Goal: Task Accomplishment & Management: Use online tool/utility

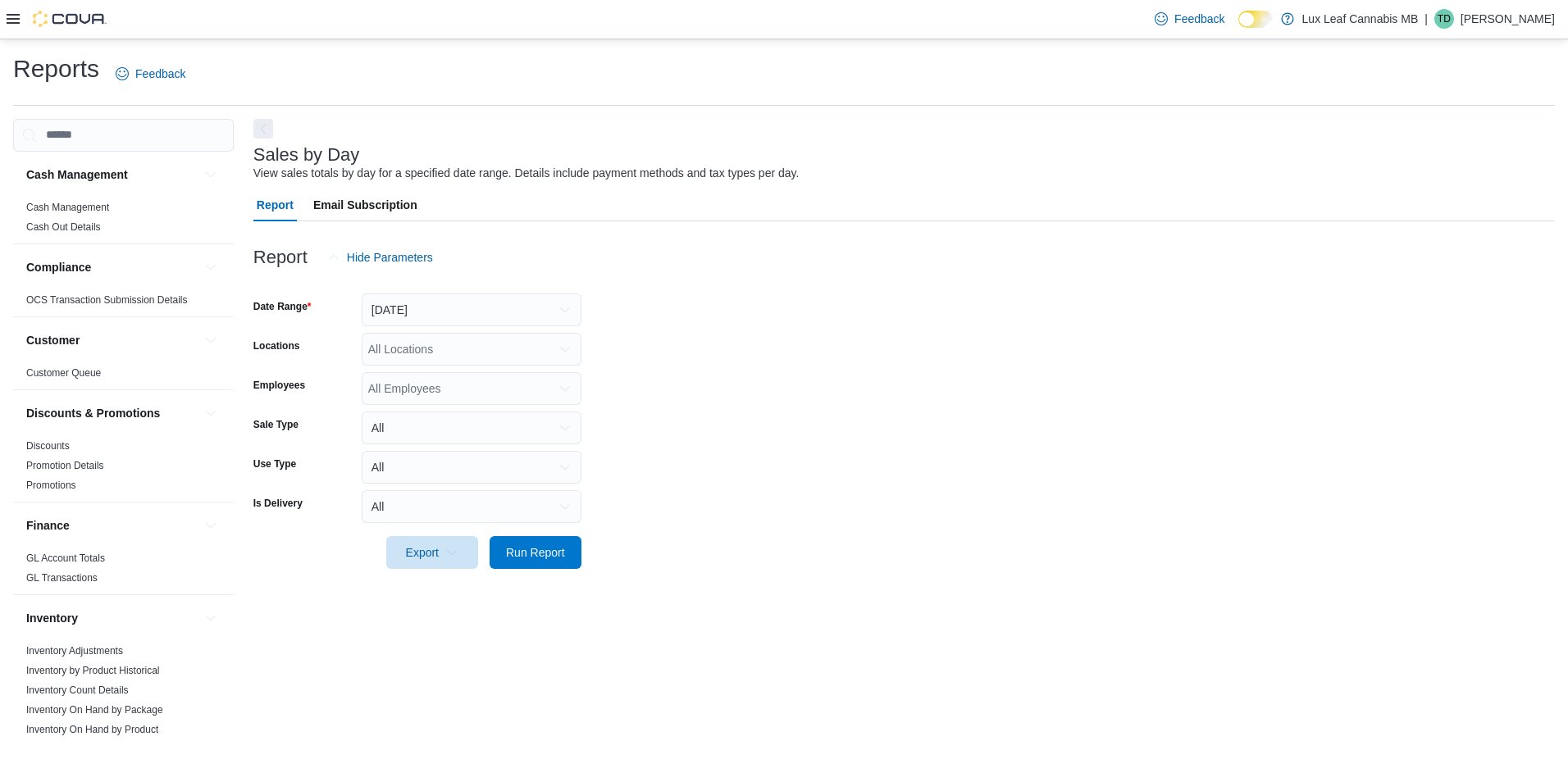
click at [13, 27] on div at bounding box center [56, 19] width 100 height 17
click at [13, 19] on icon at bounding box center [13, 18] width 13 height 10
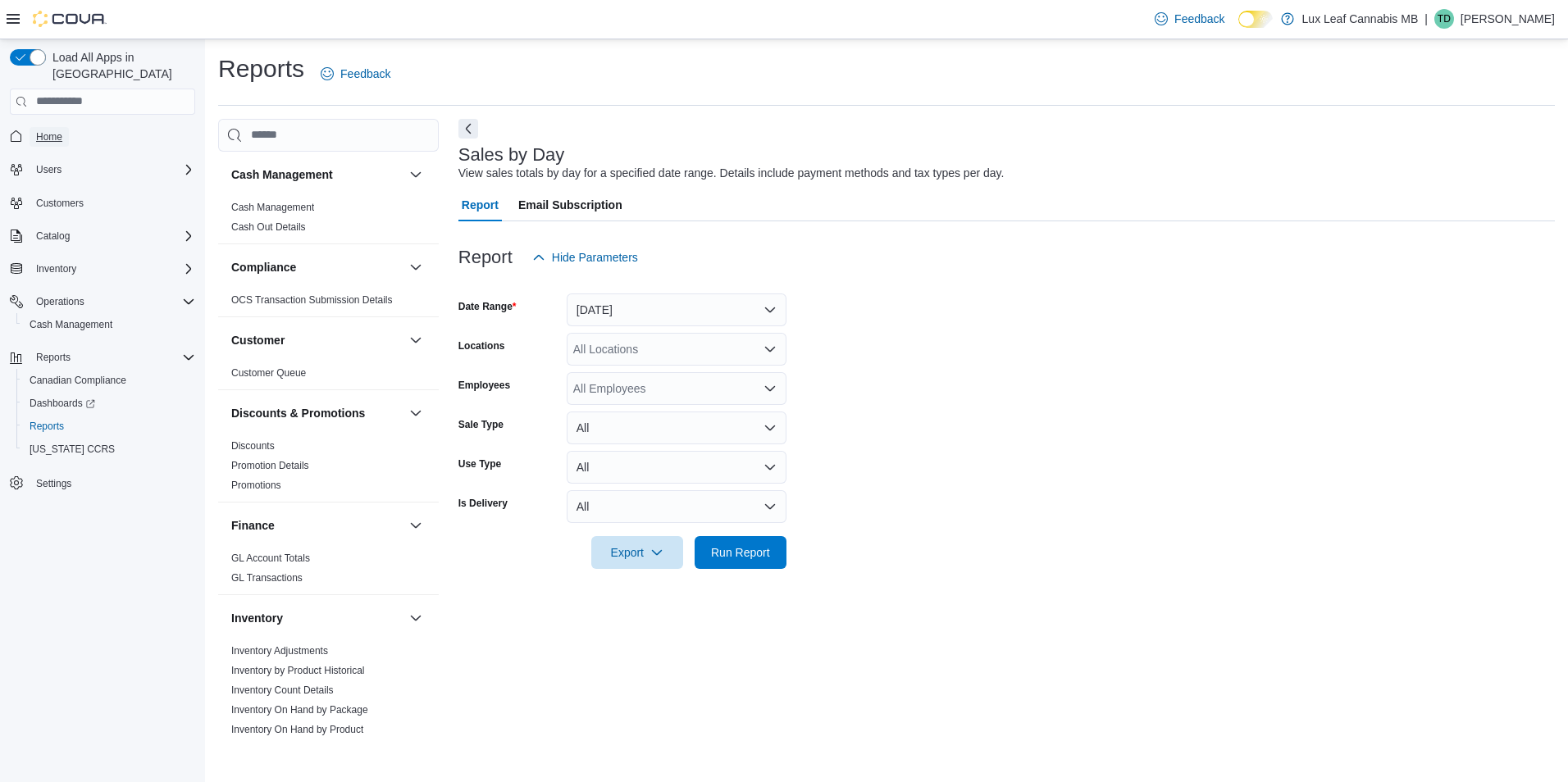
click at [57, 130] on span "Home" at bounding box center [49, 137] width 26 height 13
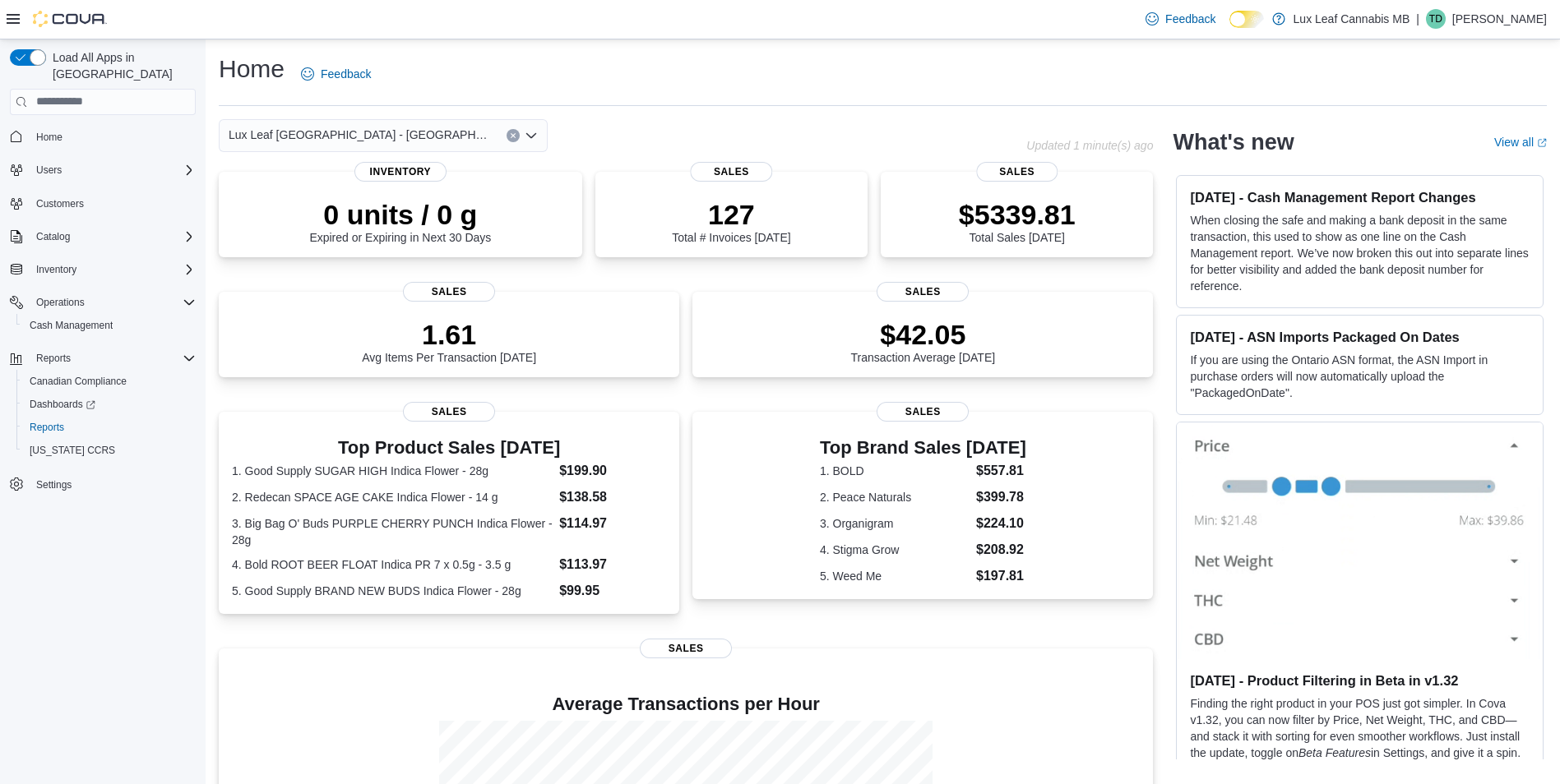
click at [437, 133] on div "Lux Leaf [GEOGRAPHIC_DATA] - [GEOGRAPHIC_DATA]" at bounding box center [382, 136] width 329 height 33
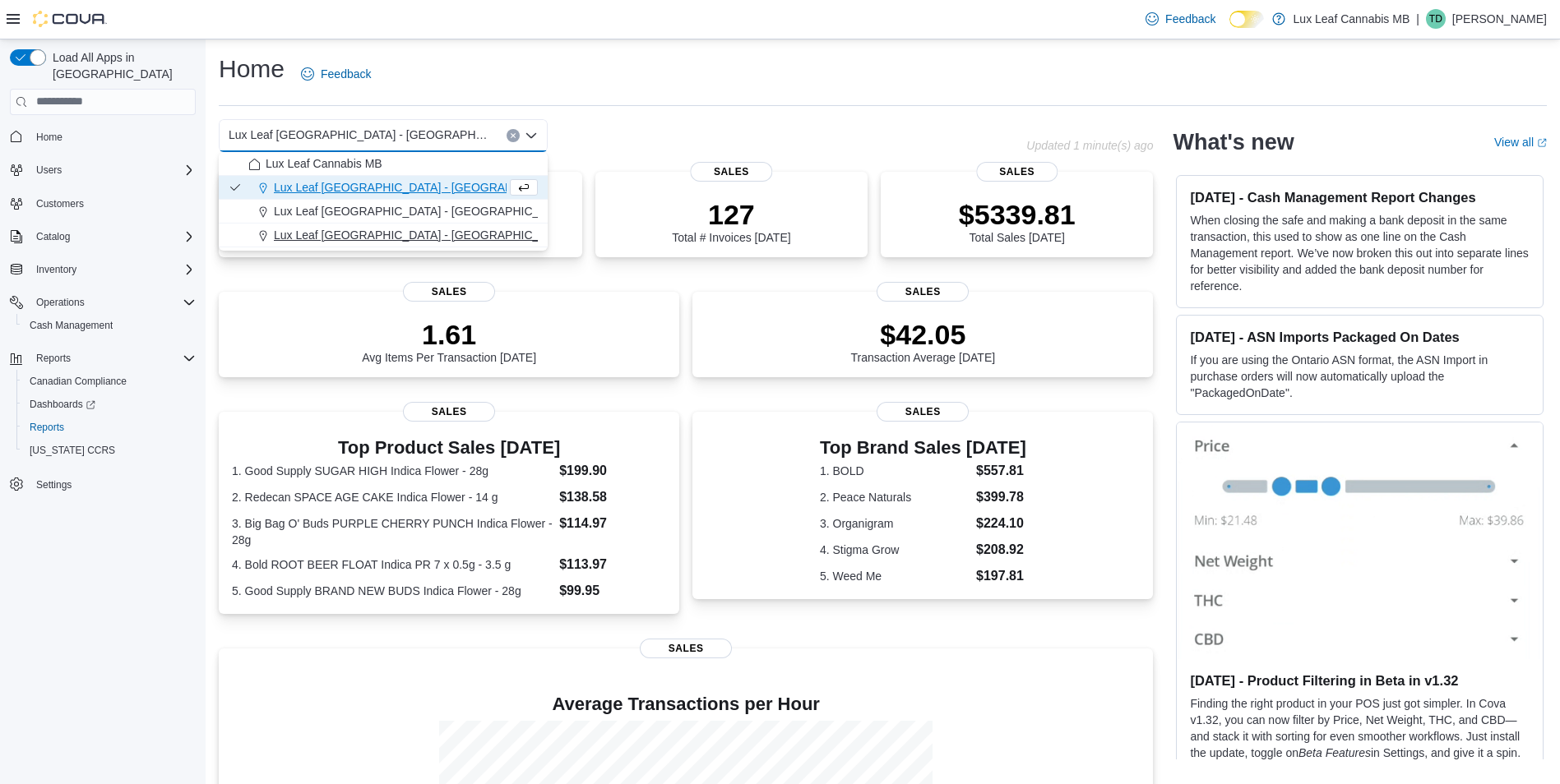
click at [407, 230] on span "Lux Leaf [GEOGRAPHIC_DATA] - [GEOGRAPHIC_DATA][PERSON_NAME]" at bounding box center [470, 235] width 393 height 17
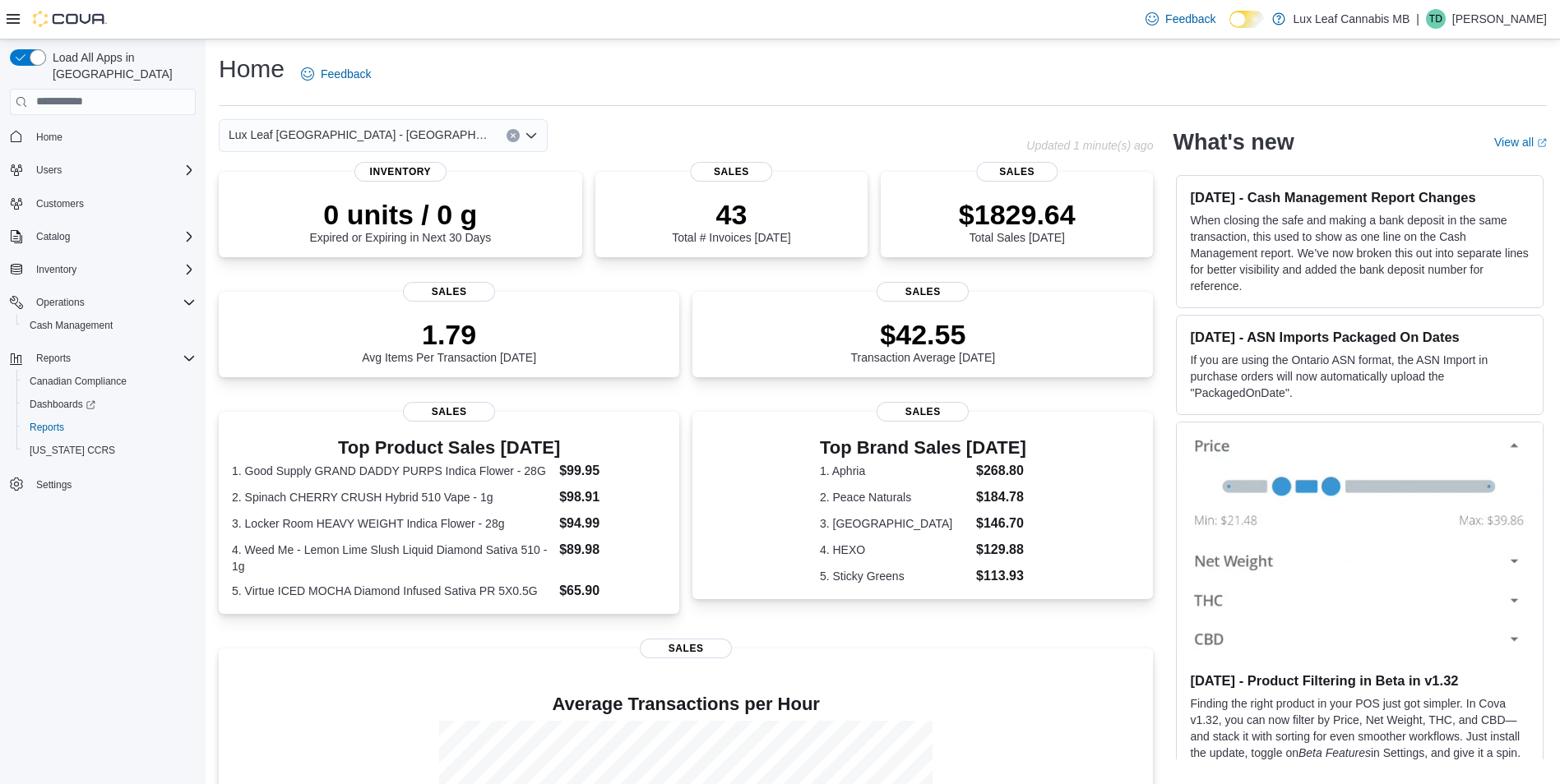
click at [441, 136] on div "Lux Leaf [GEOGRAPHIC_DATA] - St. [PERSON_NAME] box. Selected. Lux Leaf Winnipeg…" at bounding box center [382, 136] width 329 height 33
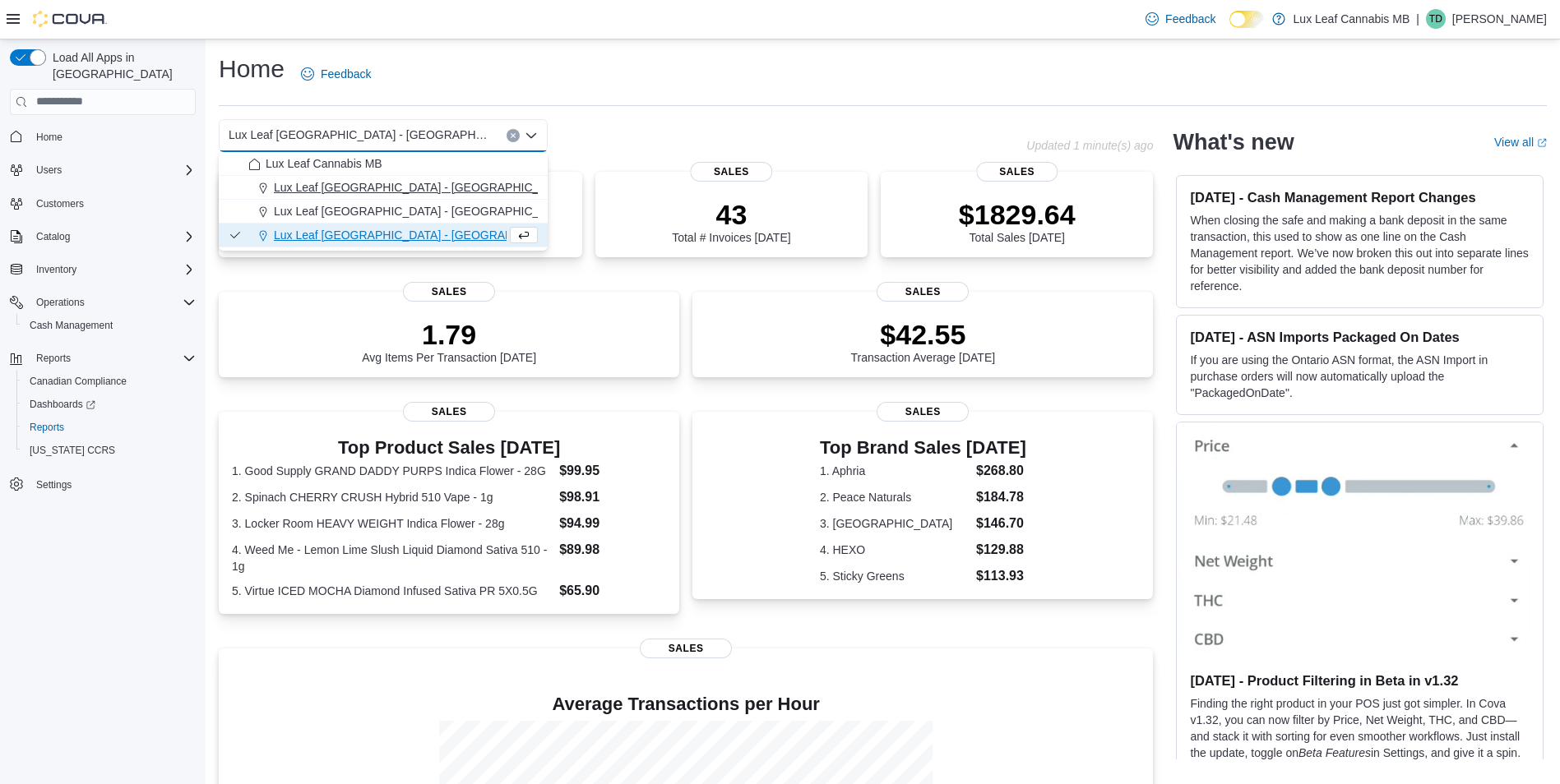
click at [422, 191] on span "Lux Leaf [GEOGRAPHIC_DATA] - [GEOGRAPHIC_DATA]" at bounding box center [422, 188] width 297 height 17
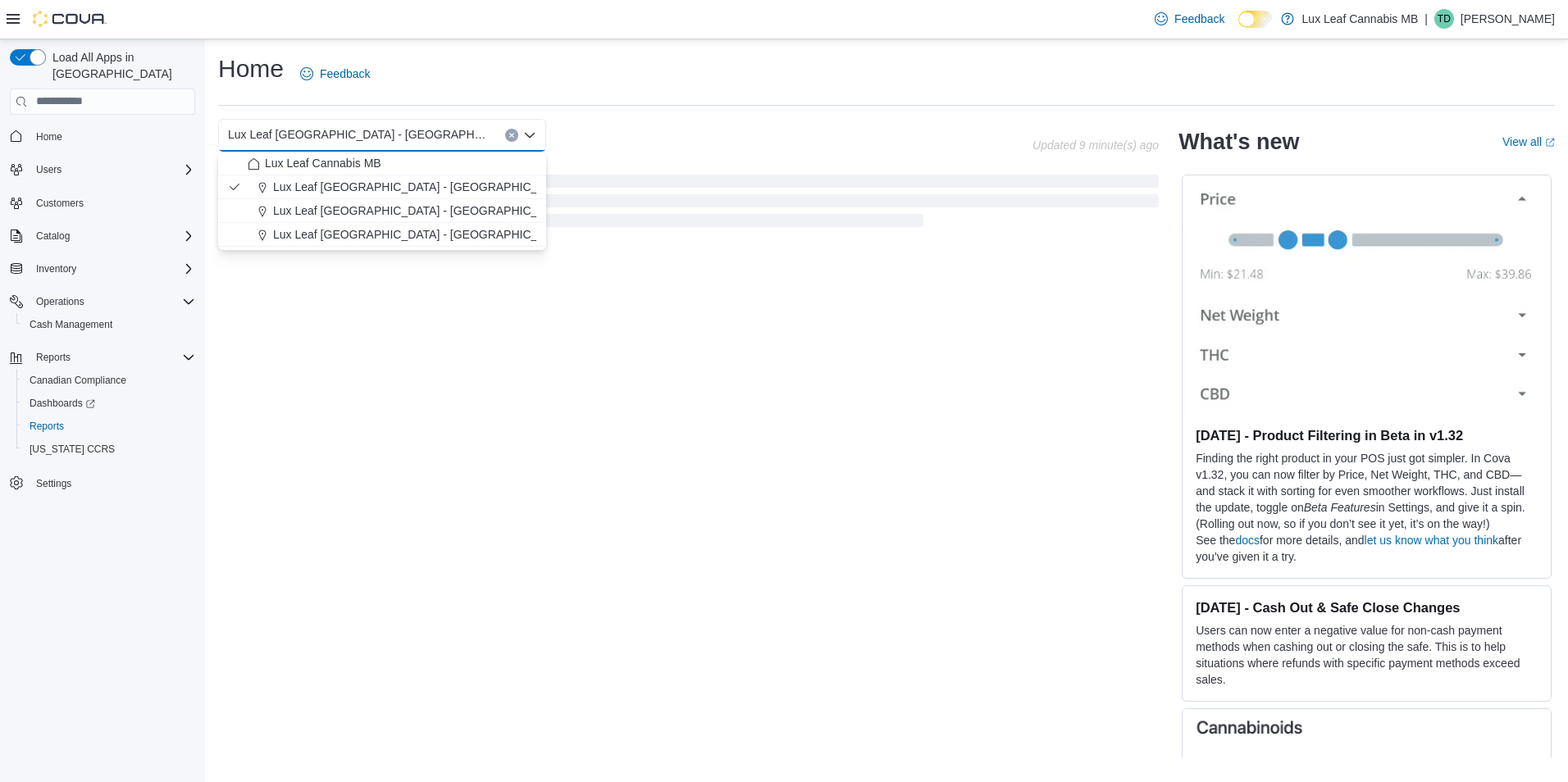
click at [737, 90] on div "Home Feedback" at bounding box center [887, 79] width 1337 height 54
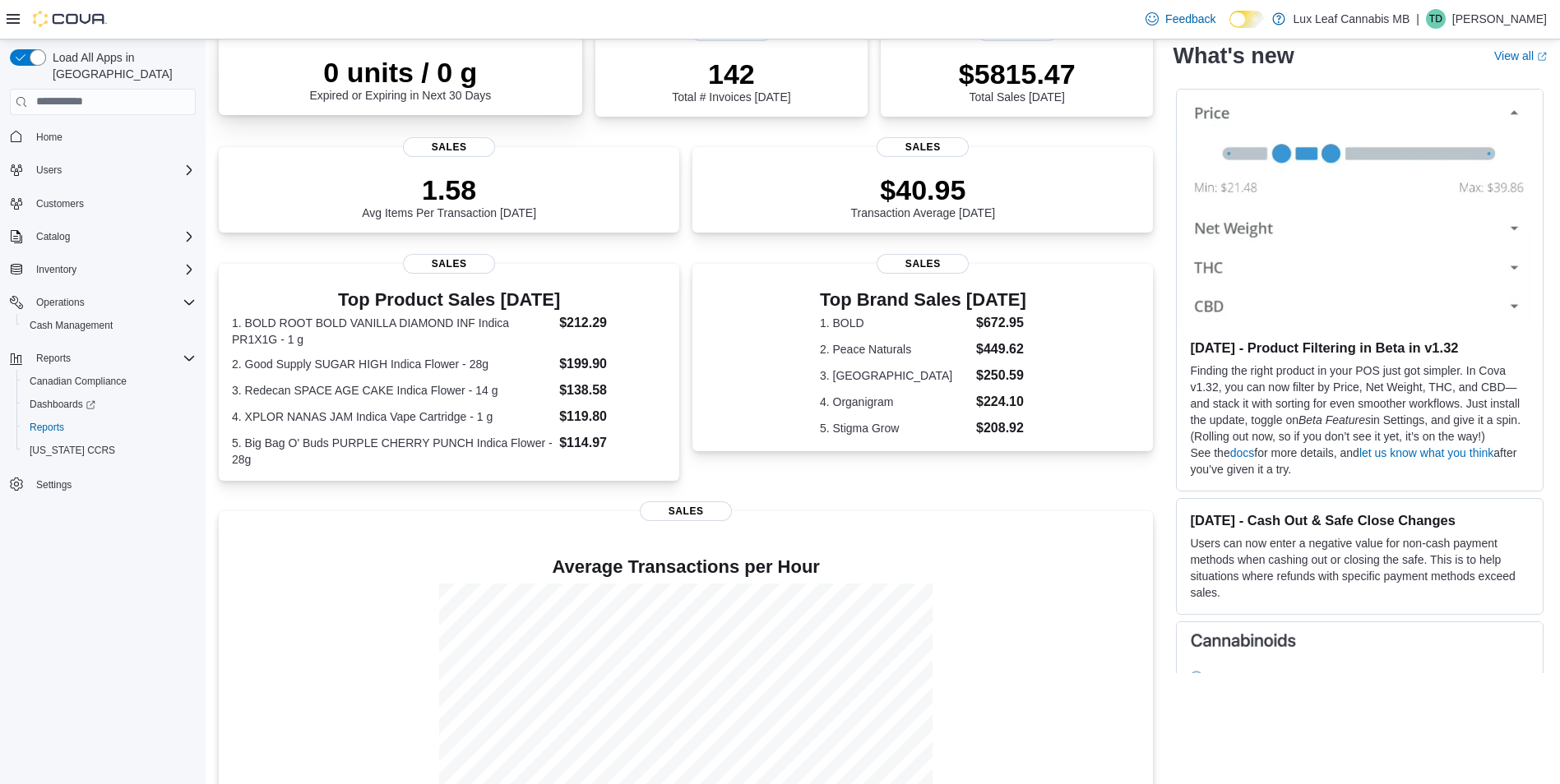
scroll to position [60, 0]
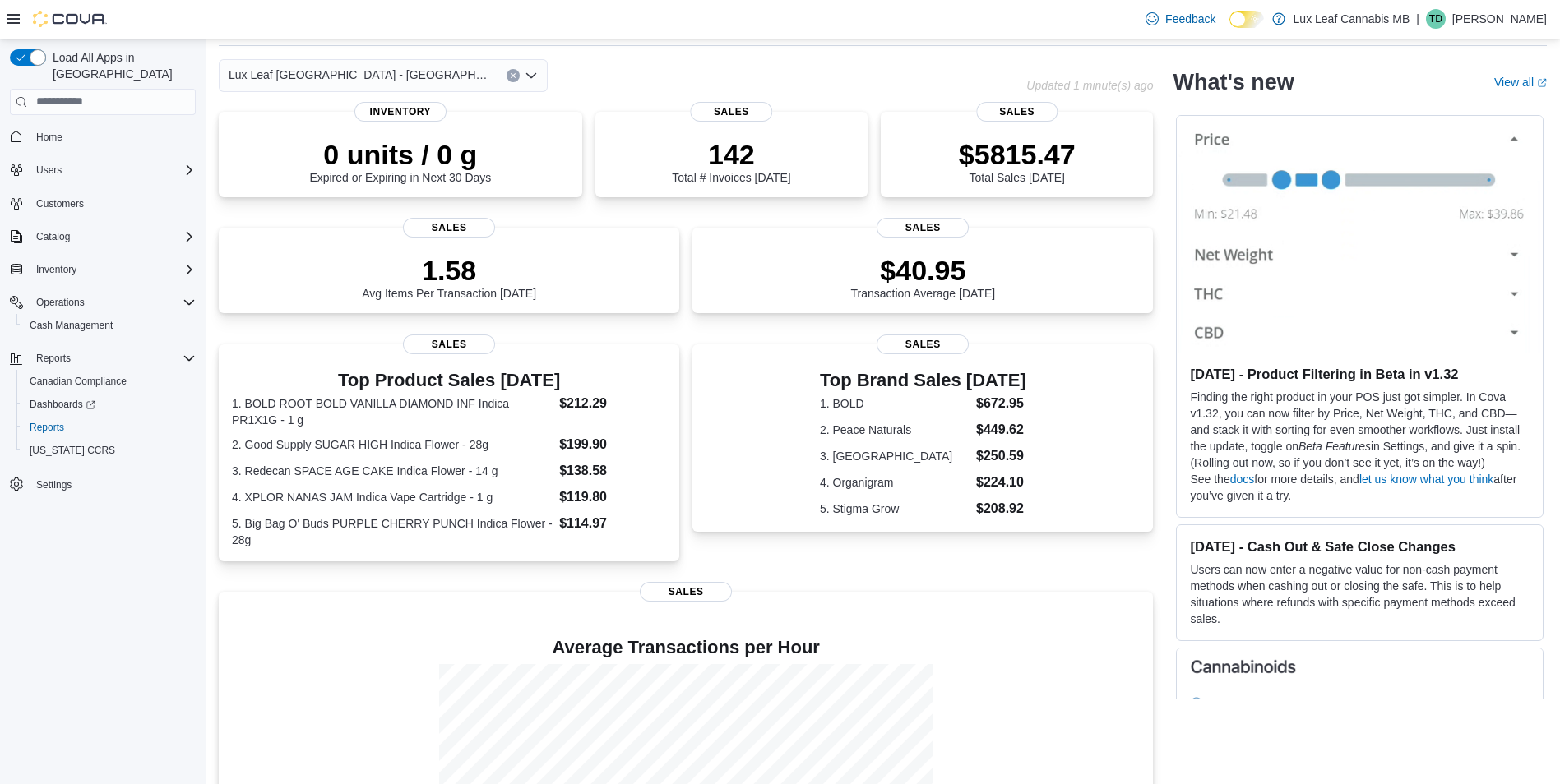
drag, startPoint x: 467, startPoint y: 76, endPoint x: 466, endPoint y: 89, distance: 13.0
click at [467, 77] on div "Lux Leaf [GEOGRAPHIC_DATA] - [GEOGRAPHIC_DATA]" at bounding box center [382, 76] width 329 height 33
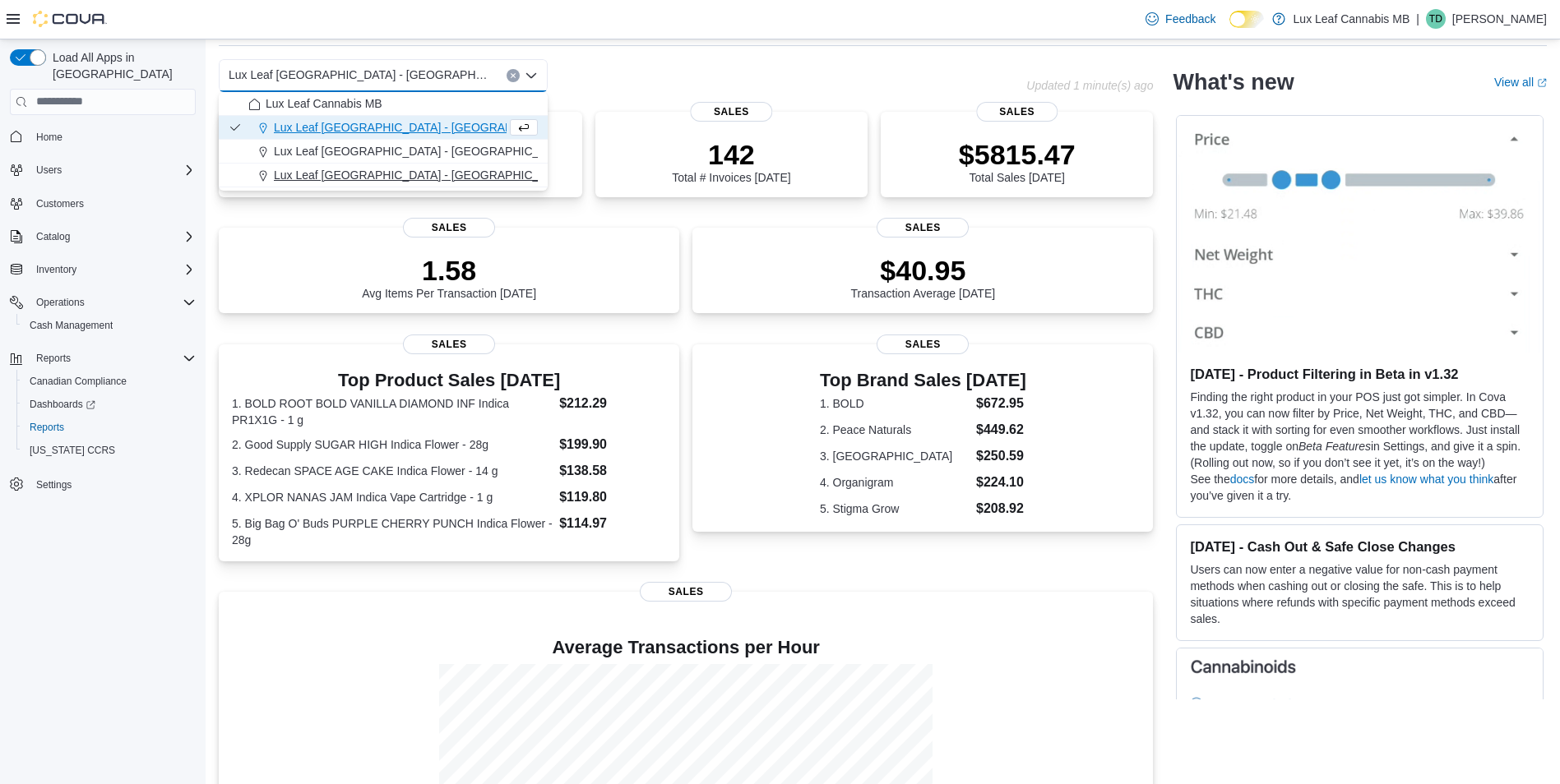
click at [399, 180] on span "Lux Leaf [GEOGRAPHIC_DATA] - [GEOGRAPHIC_DATA][PERSON_NAME]" at bounding box center [470, 175] width 393 height 17
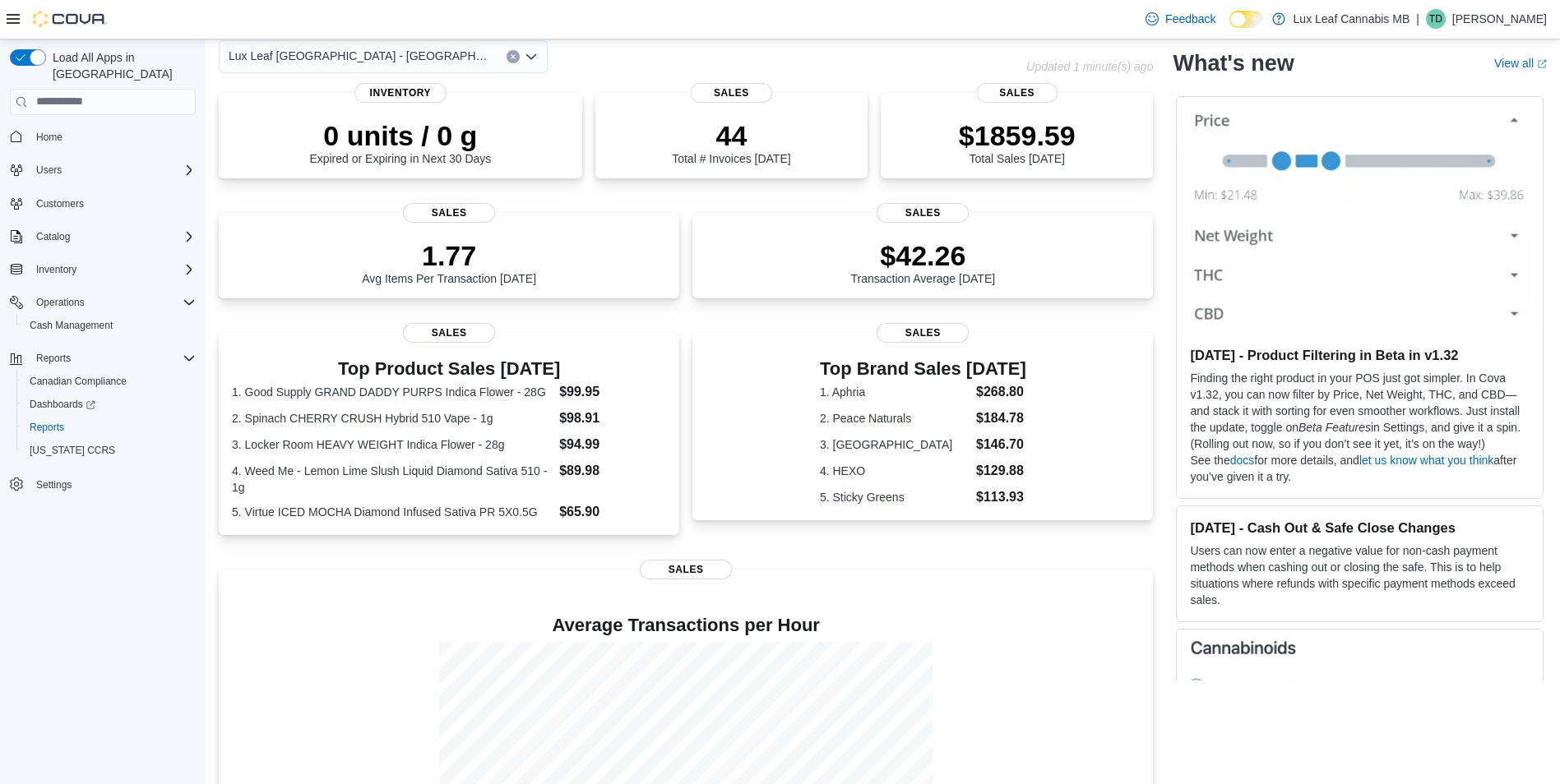
scroll to position [0, 0]
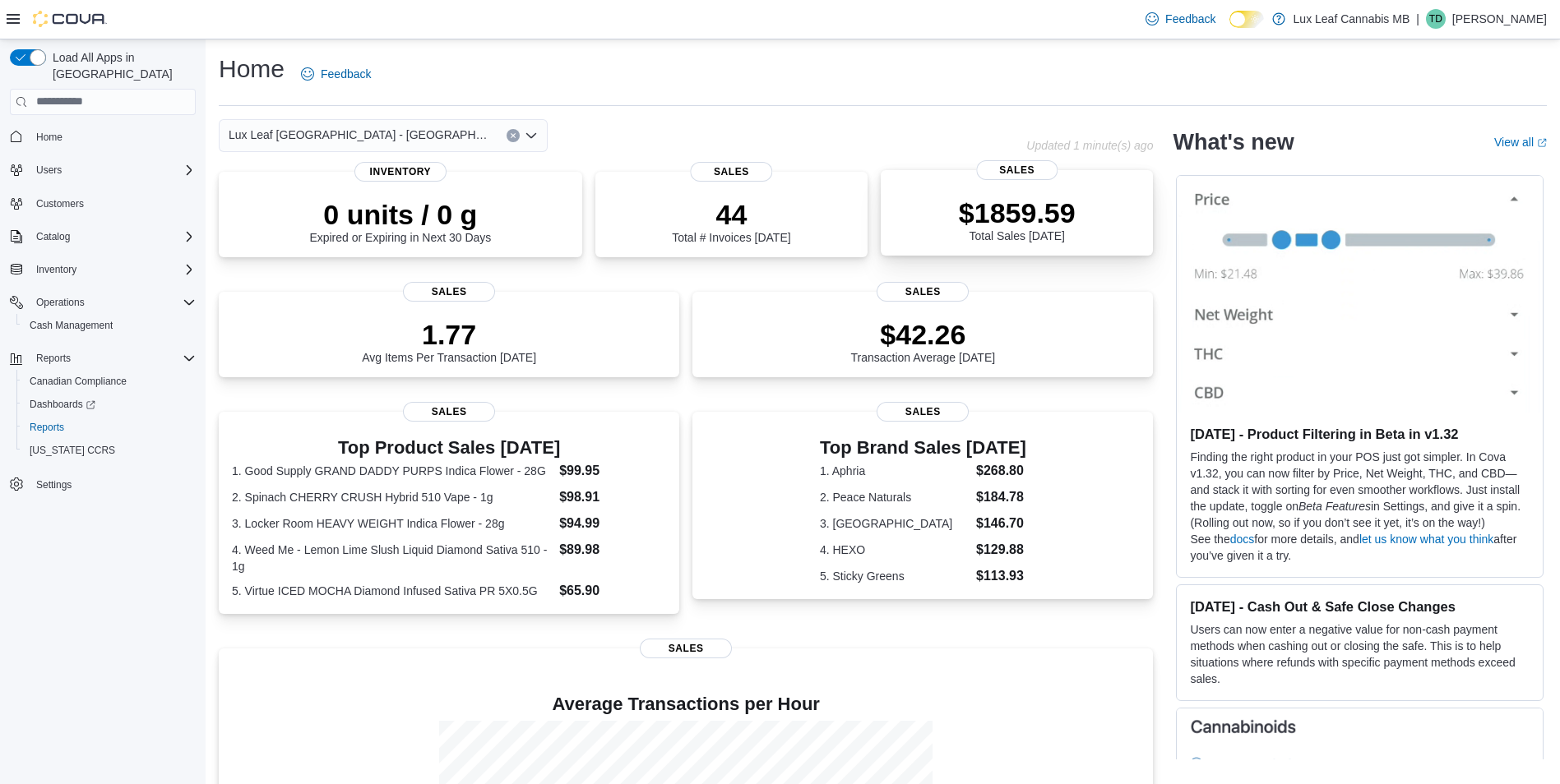
click at [975, 233] on div "$1859.59 Total Sales [DATE] Sales" at bounding box center [1017, 213] width 272 height 85
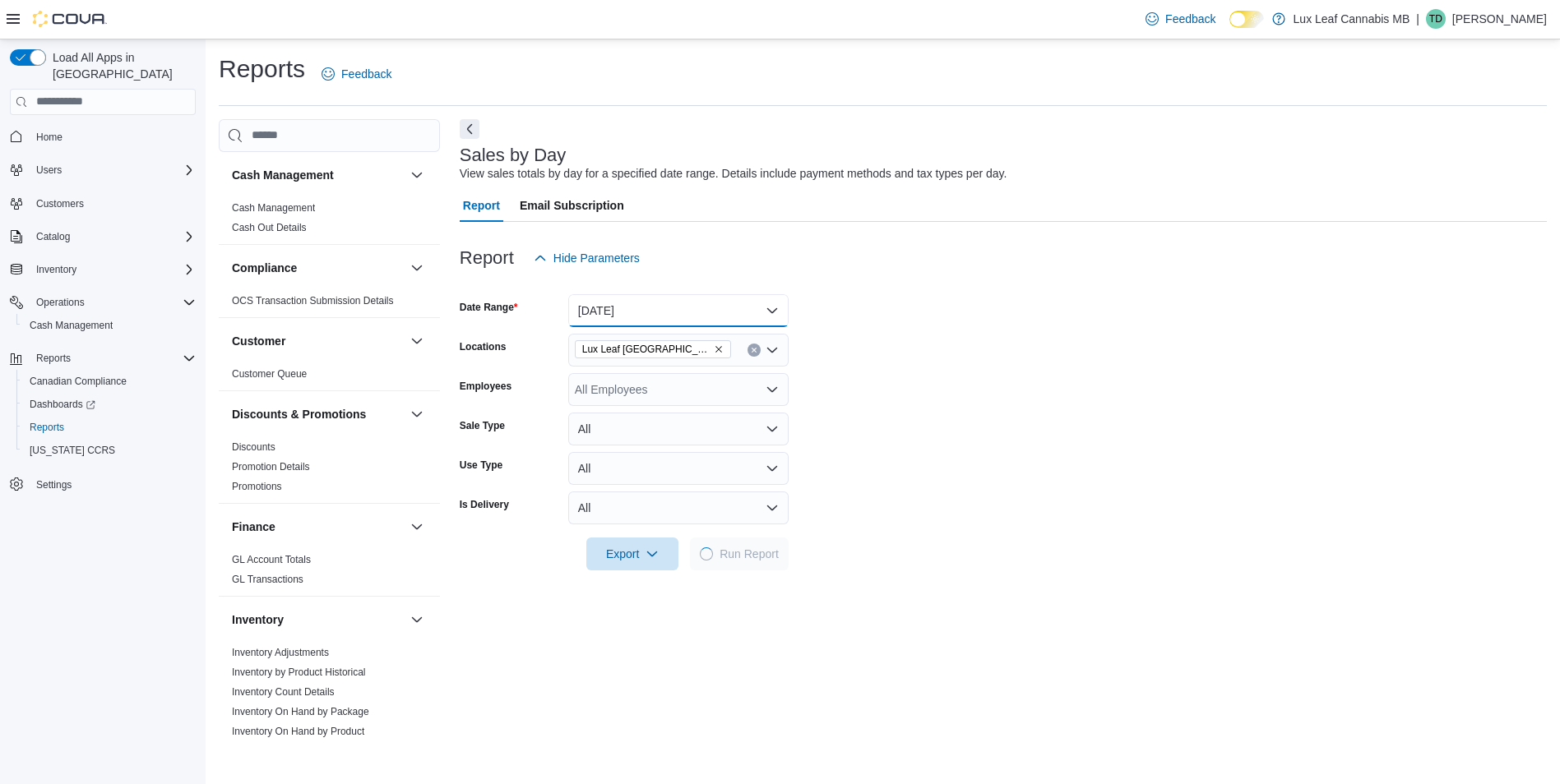
click at [613, 303] on button "Today" at bounding box center [679, 311] width 220 height 33
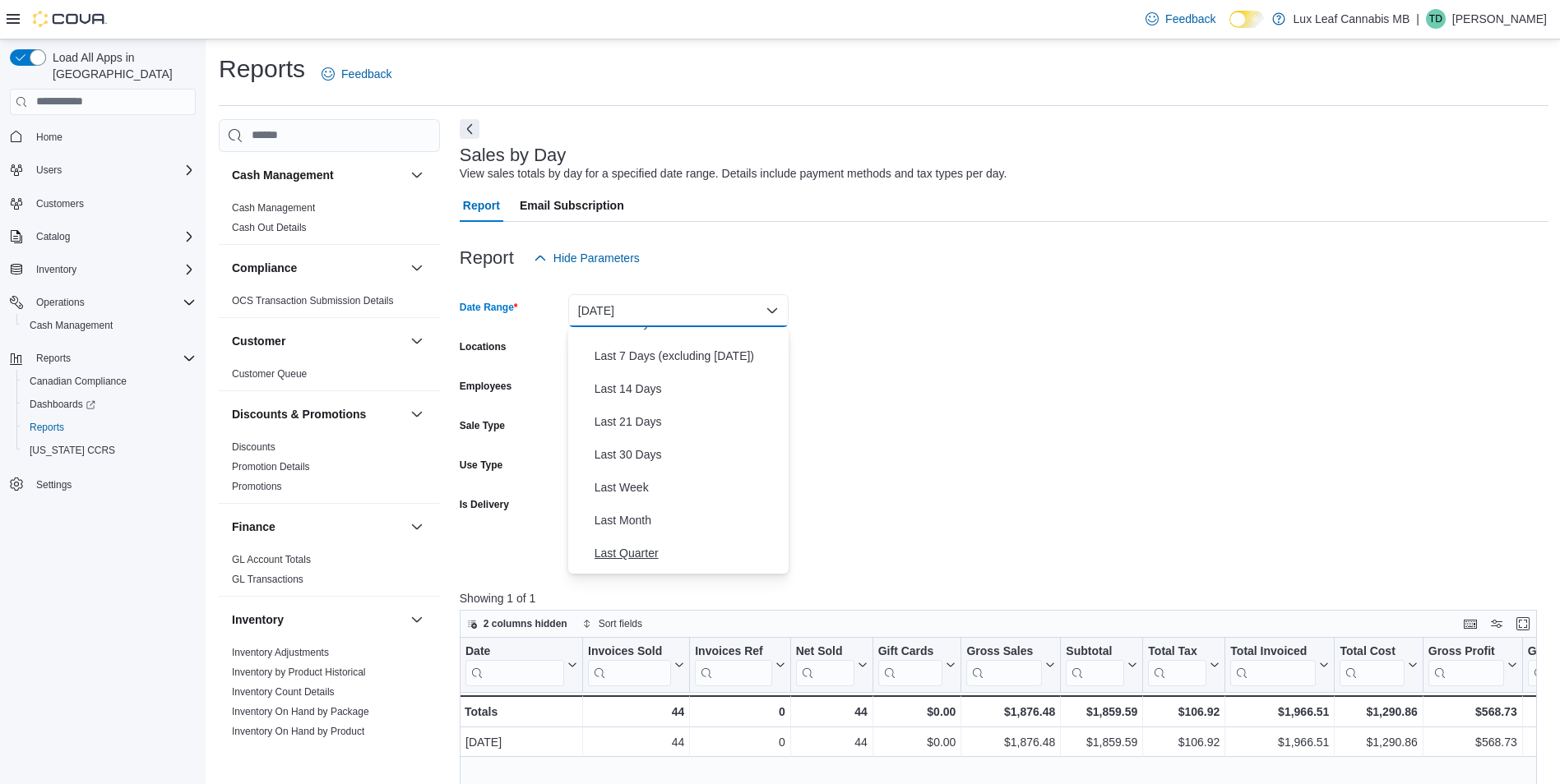
scroll to position [246, 0]
click at [650, 499] on span "Month To Date" at bounding box center [688, 491] width 187 height 19
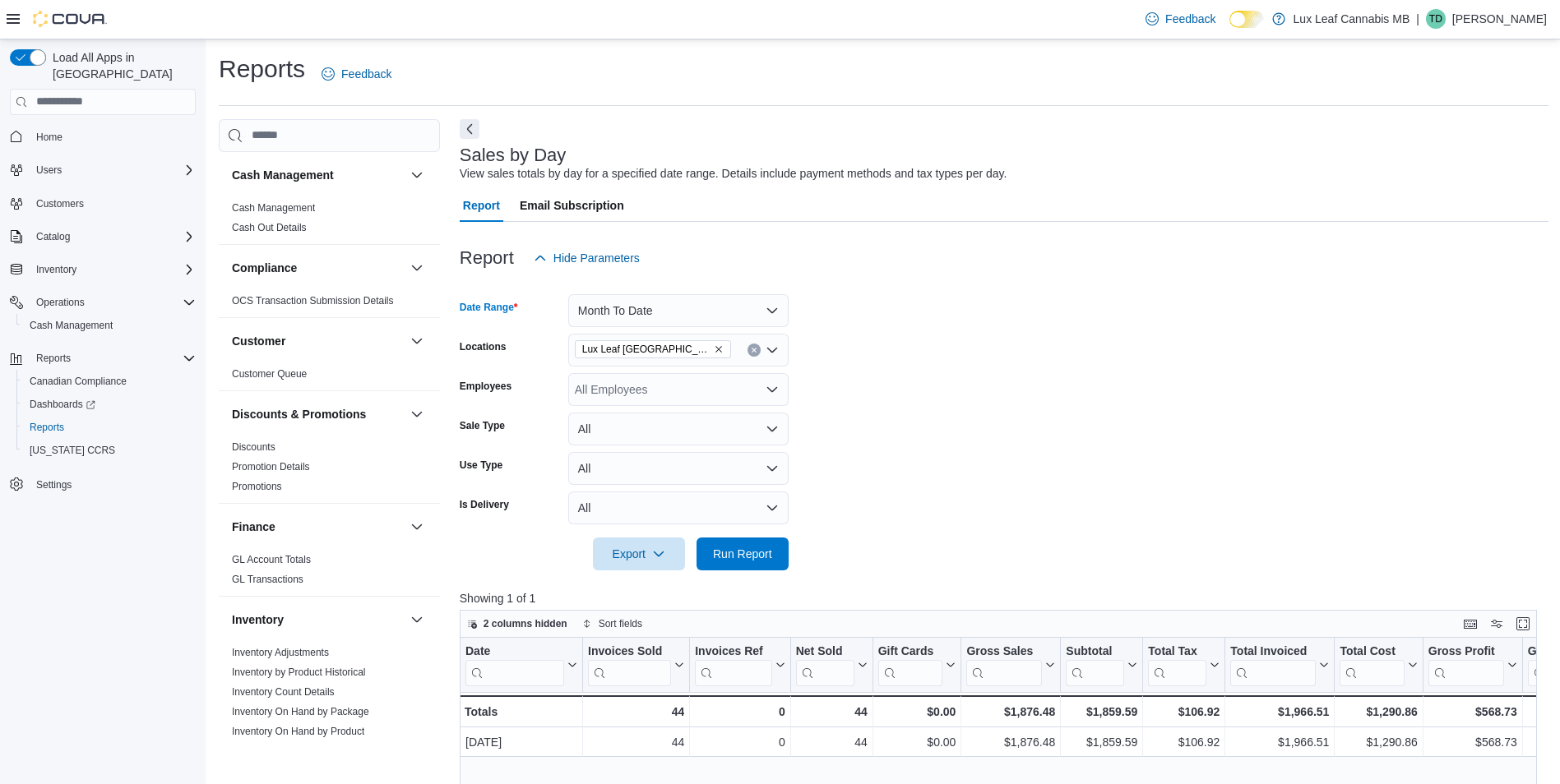
click at [722, 531] on div at bounding box center [1004, 531] width 1089 height 13
click at [747, 554] on span "Run Report" at bounding box center [743, 554] width 59 height 17
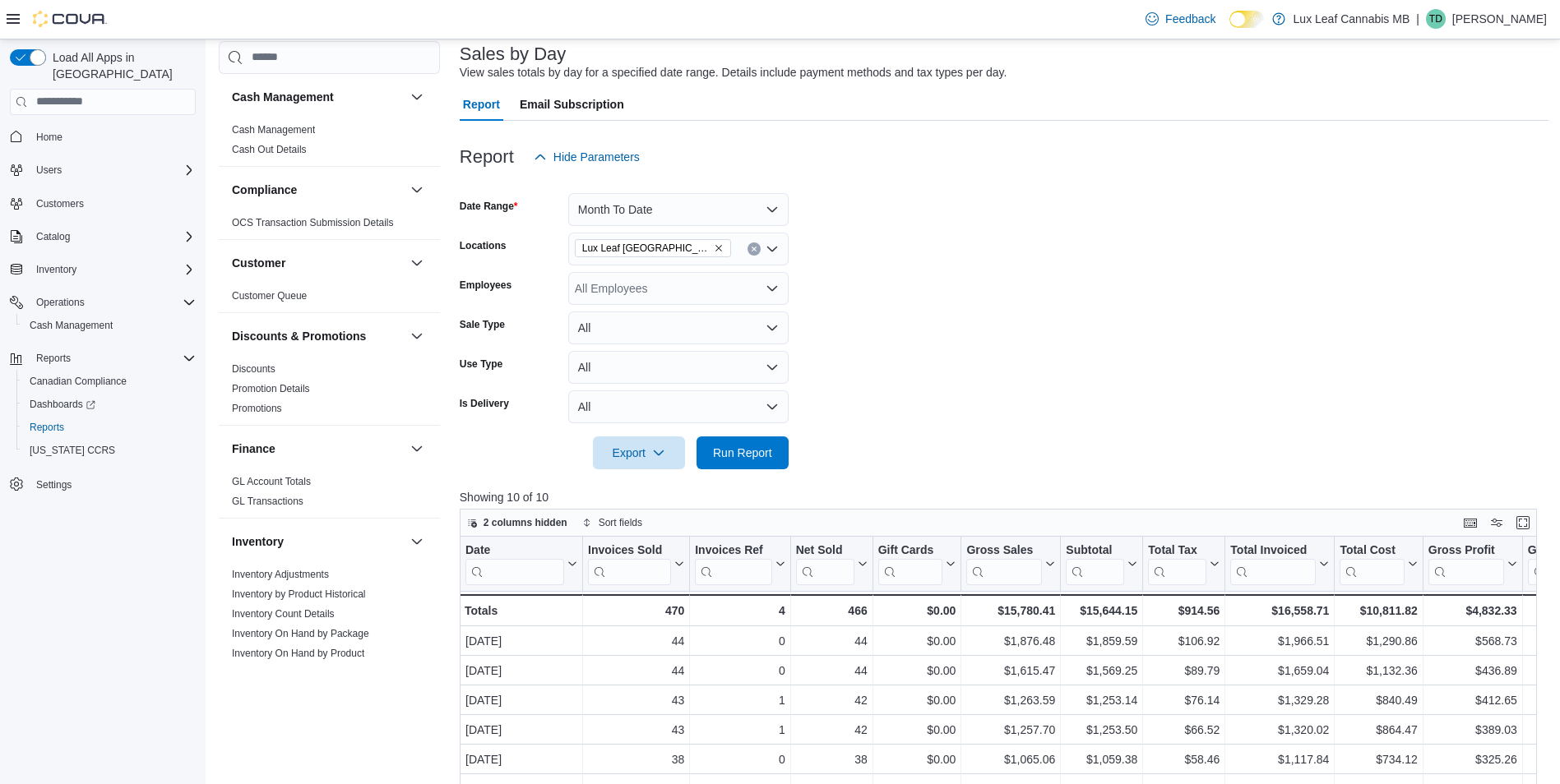
scroll to position [82, 0]
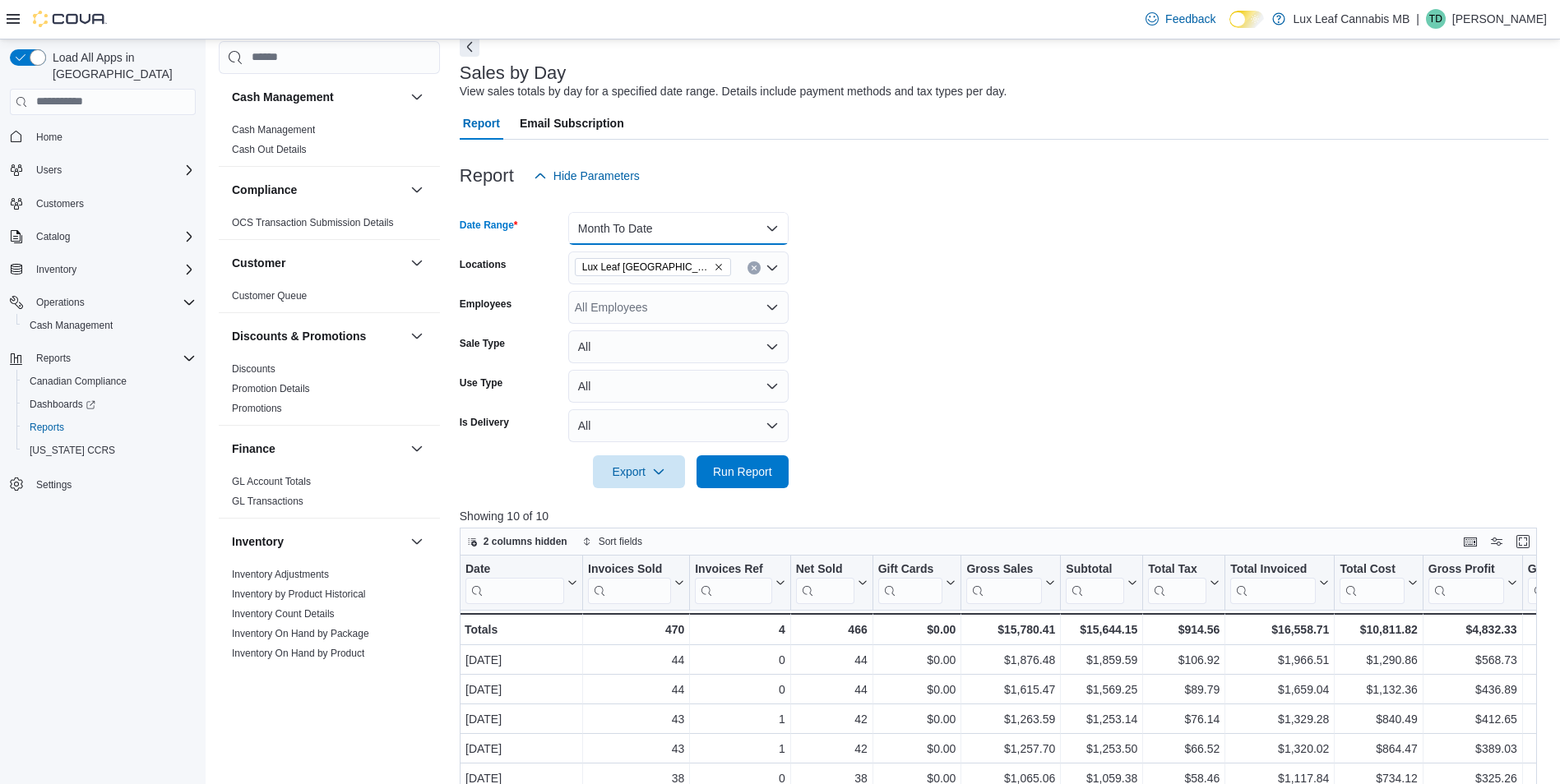
drag, startPoint x: 625, startPoint y: 224, endPoint x: 635, endPoint y: 221, distance: 10.4
click at [625, 223] on button "Month To Date" at bounding box center [679, 229] width 220 height 33
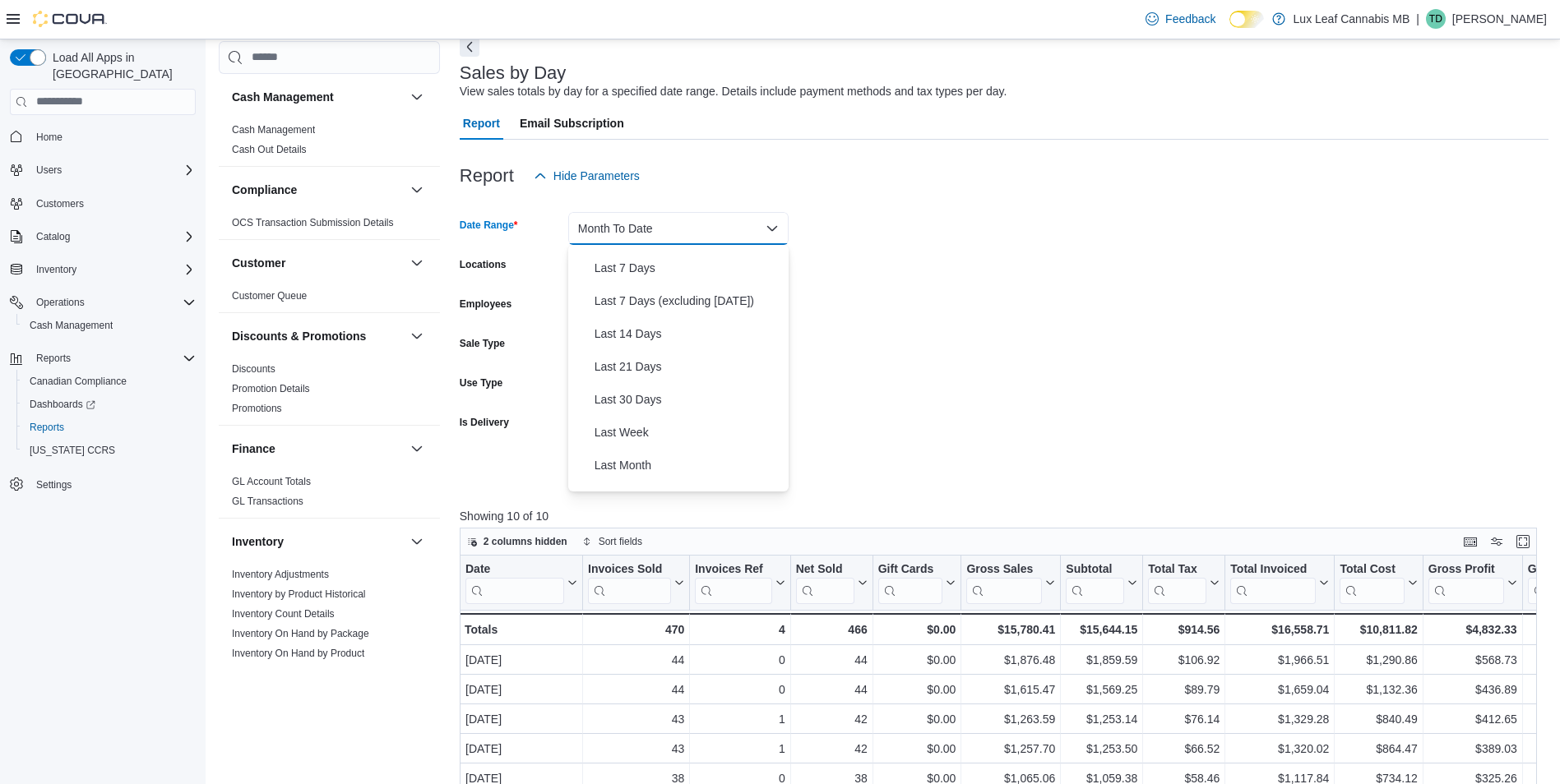
scroll to position [0, 0]
click at [648, 261] on span "Custom Date" at bounding box center [688, 261] width 187 height 19
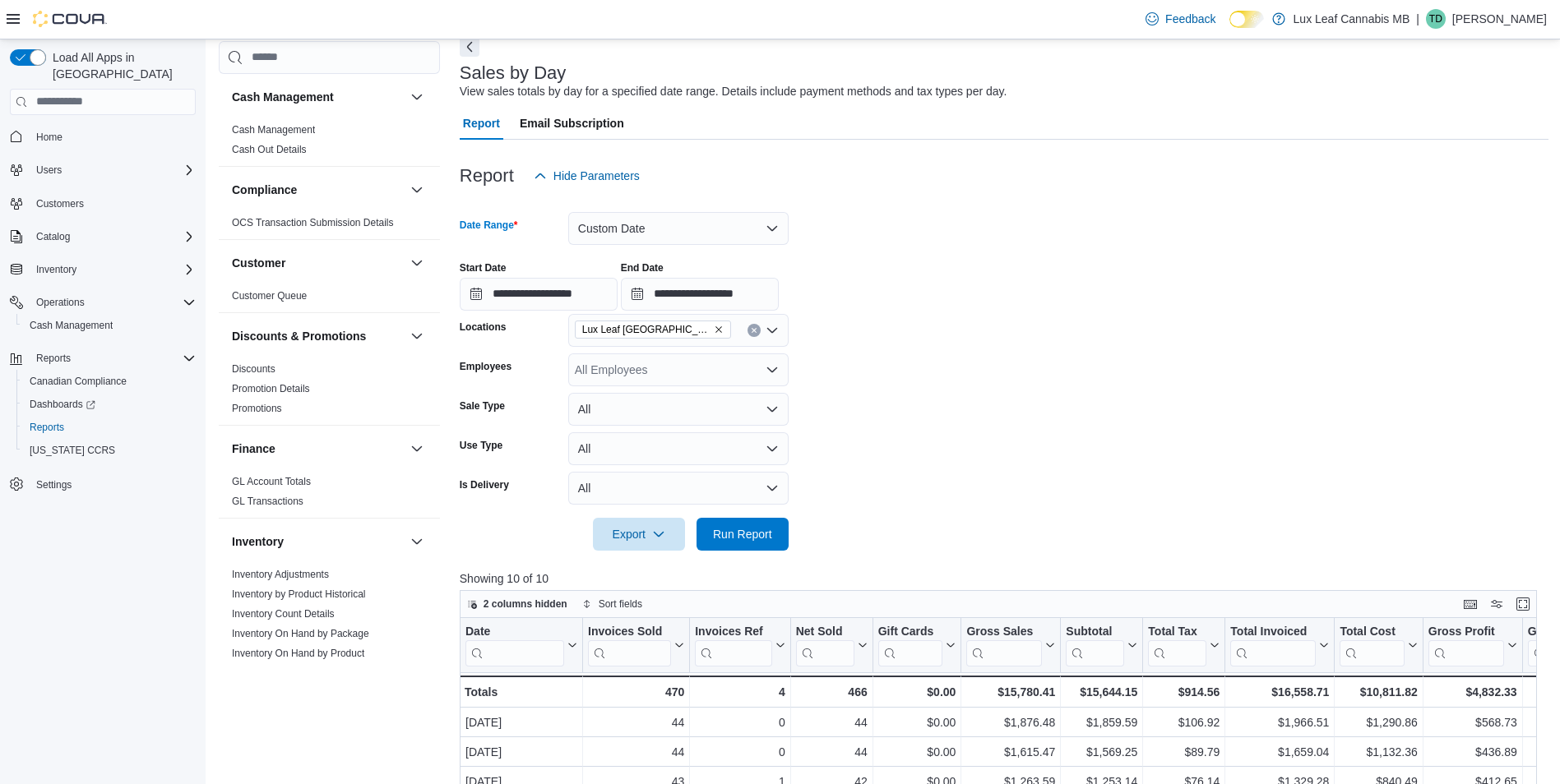
click at [449, 290] on div "Cash Management Cash Management Cash Out Details Compliance OCS Transaction Sub…" at bounding box center [883, 627] width 1329 height 1180
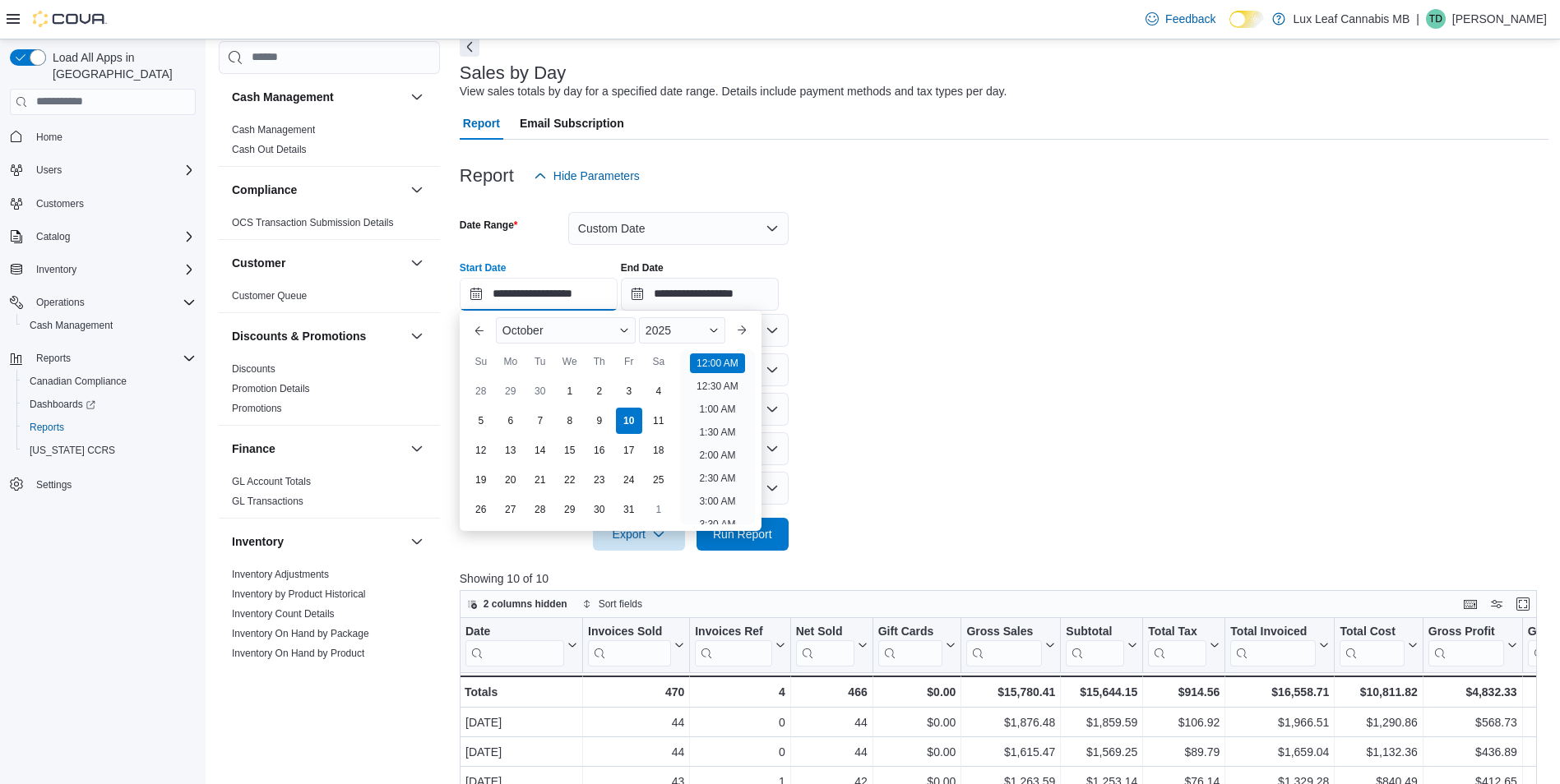
click at [484, 301] on input "**********" at bounding box center [538, 294] width 158 height 33
drag, startPoint x: 568, startPoint y: 402, endPoint x: 575, endPoint y: 393, distance: 11.4
click at [568, 401] on div "1" at bounding box center [568, 391] width 29 height 29
click at [666, 330] on span "2025" at bounding box center [658, 330] width 26 height 13
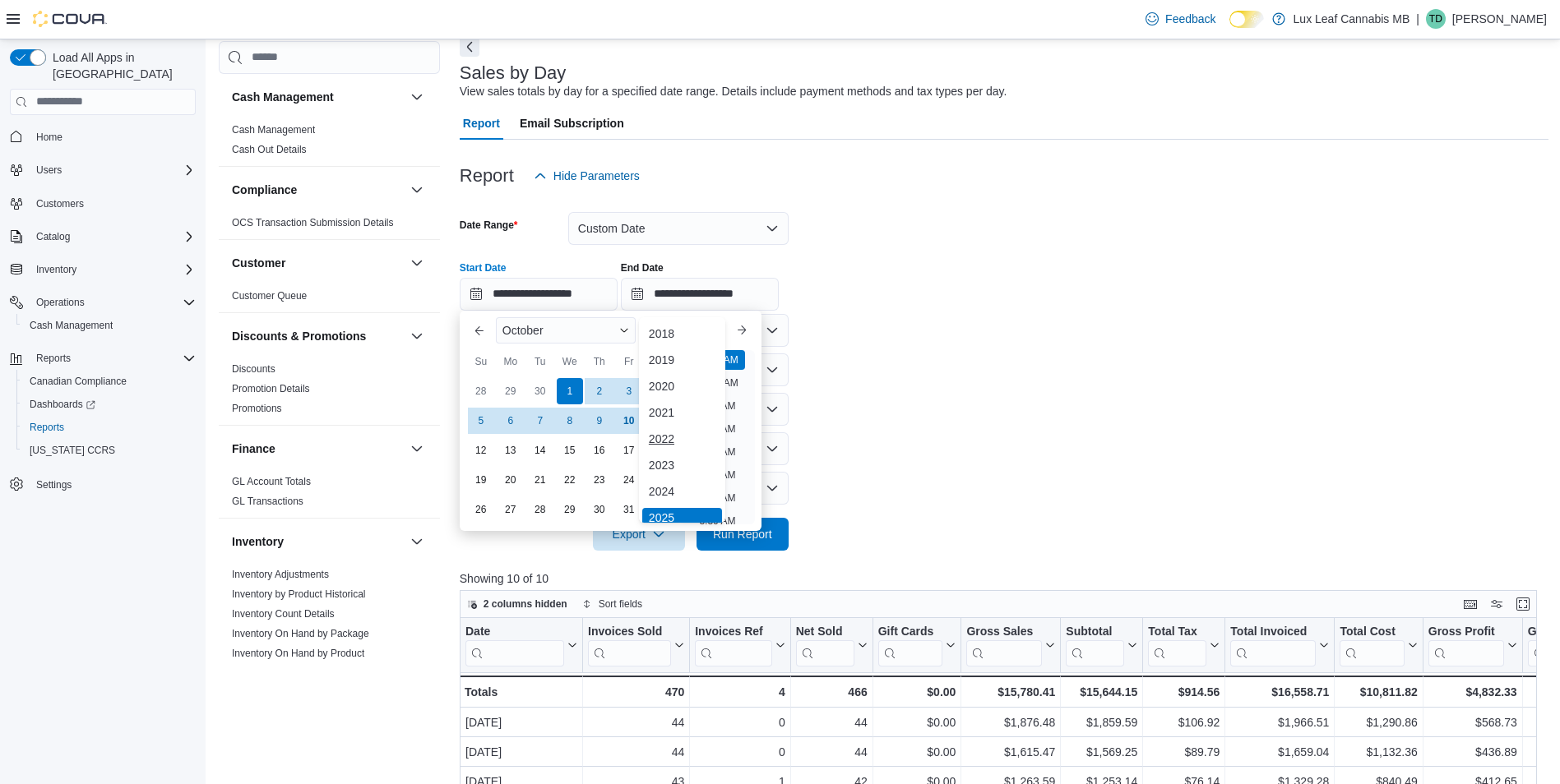
scroll to position [5, 0]
click at [682, 483] on div "2024" at bounding box center [682, 486] width 80 height 19
type input "**********"
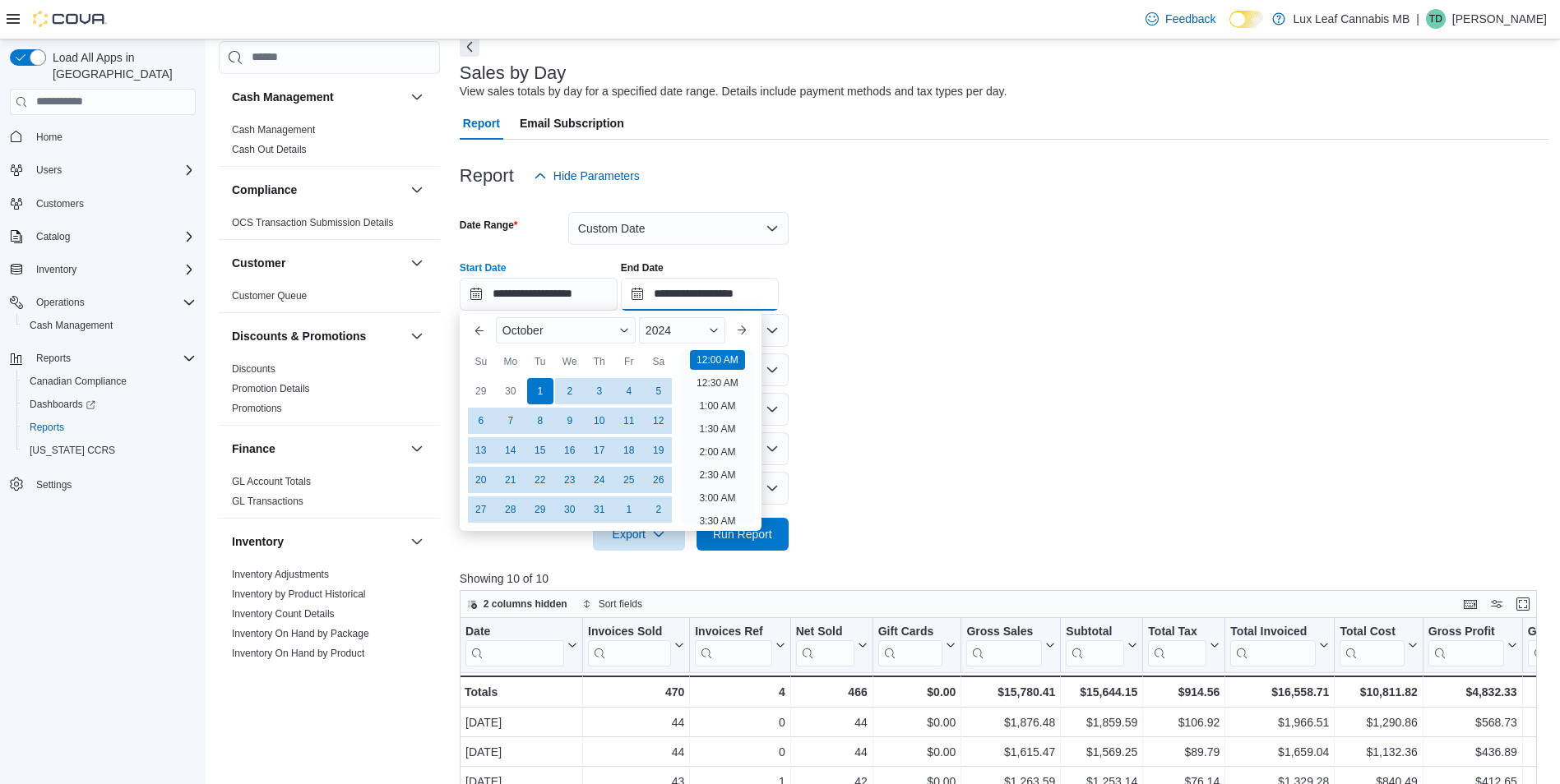
click at [678, 300] on input "**********" at bounding box center [700, 294] width 158 height 33
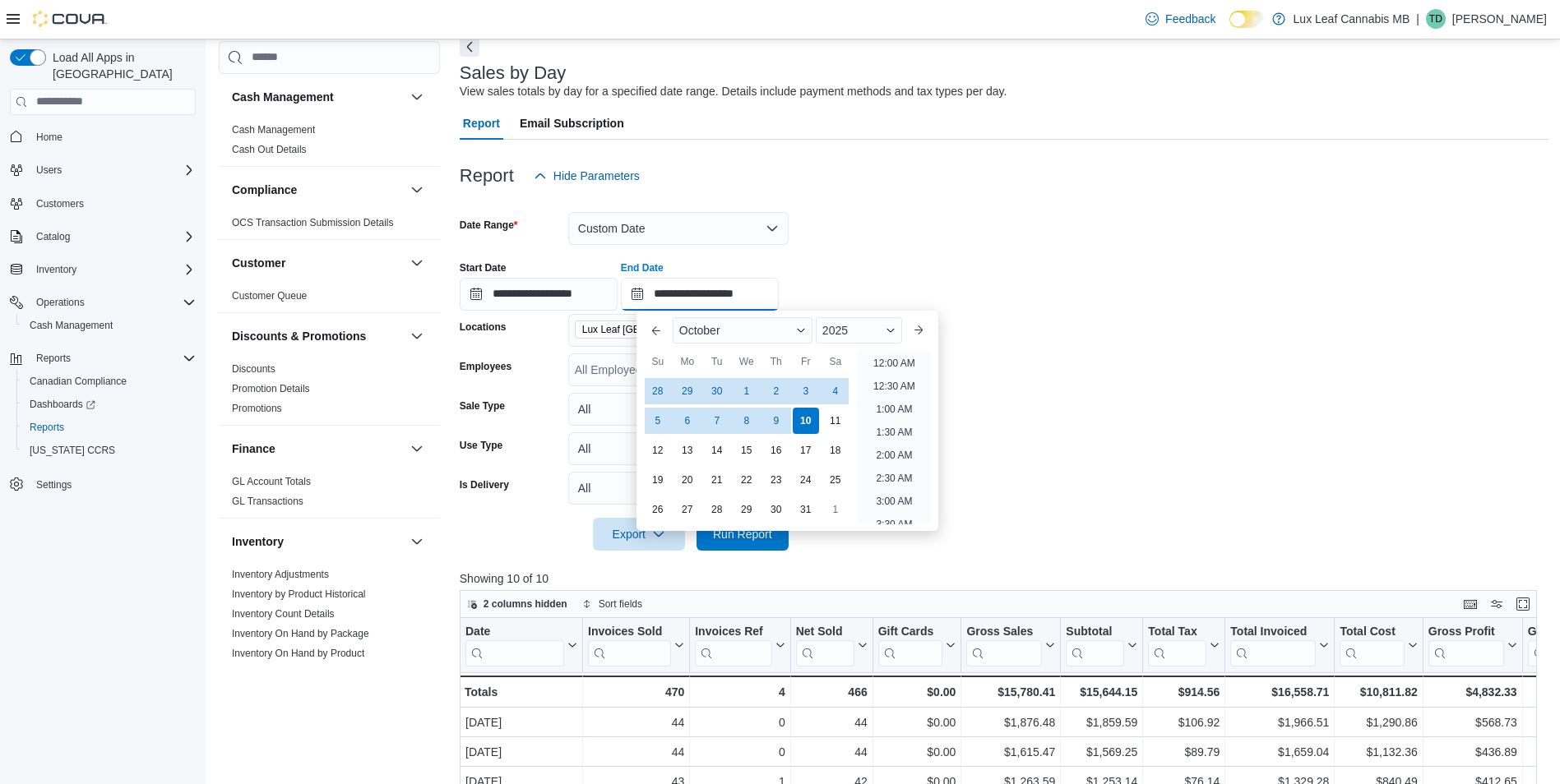
scroll to position [934, 0]
click at [838, 336] on span "2025" at bounding box center [835, 330] width 26 height 13
click at [851, 479] on div "2024" at bounding box center [859, 486] width 80 height 19
type input "**********"
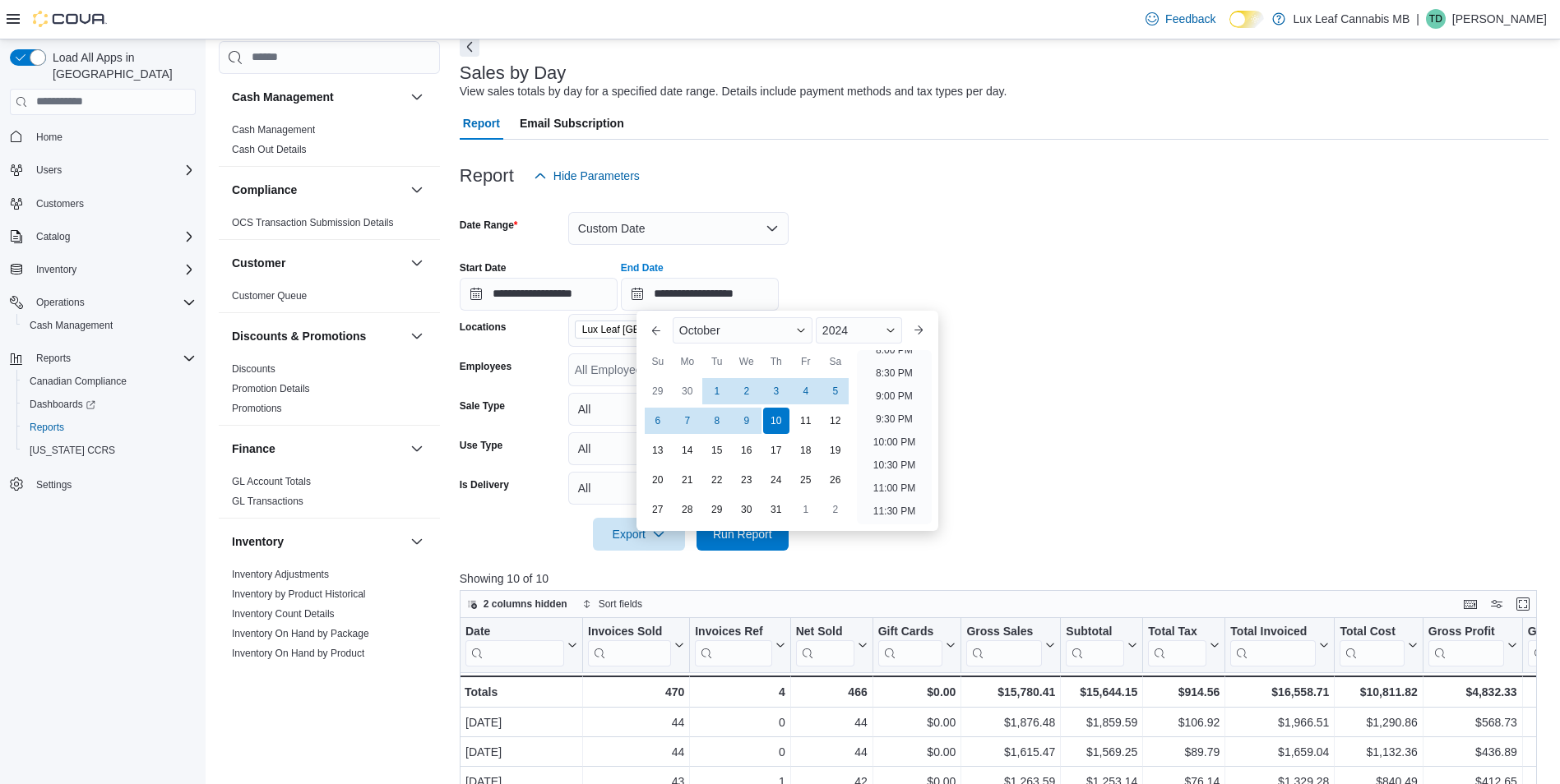
click at [886, 246] on div at bounding box center [1004, 247] width 1089 height 4
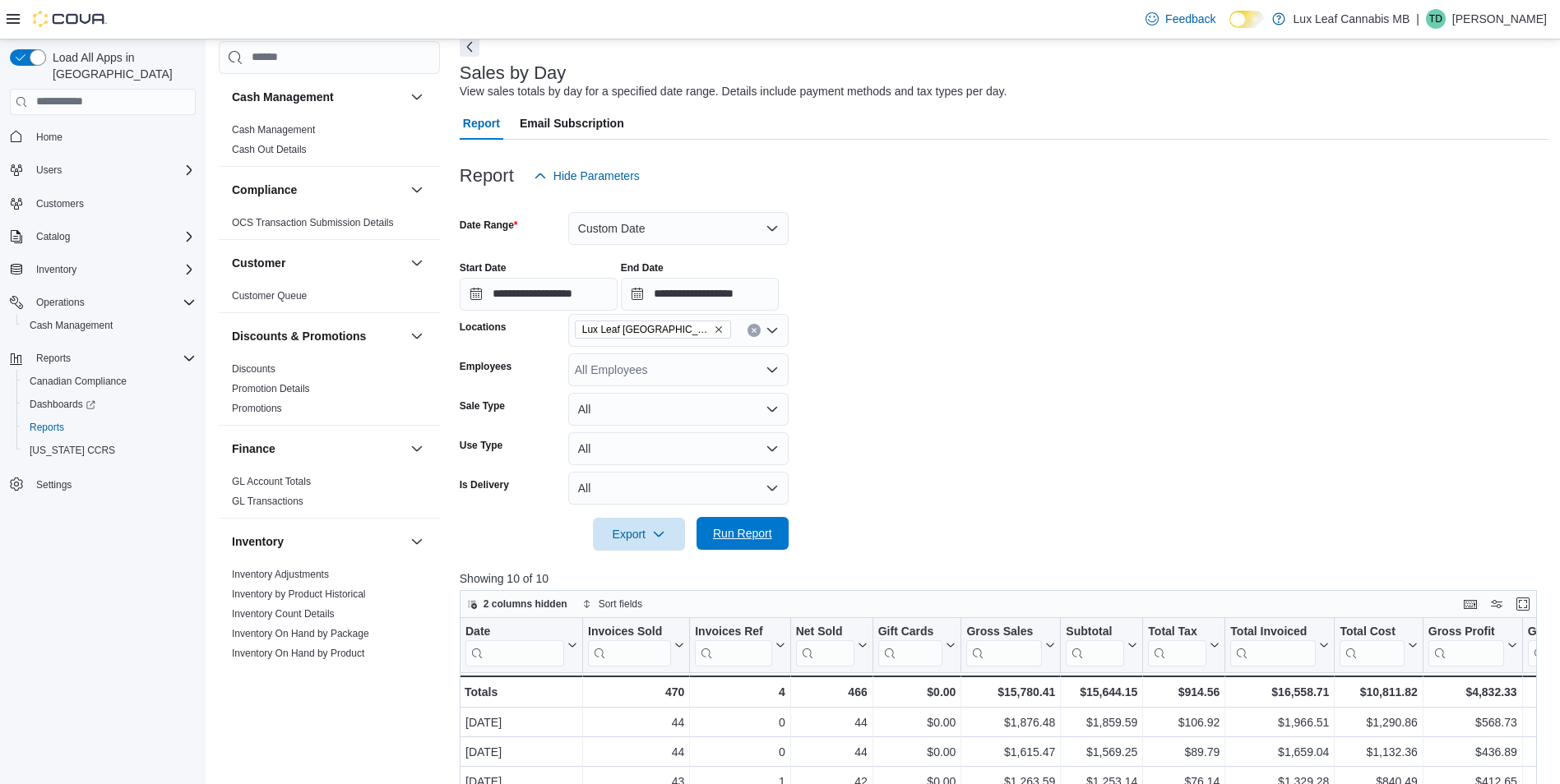
click at [755, 540] on span "Run Report" at bounding box center [743, 533] width 59 height 17
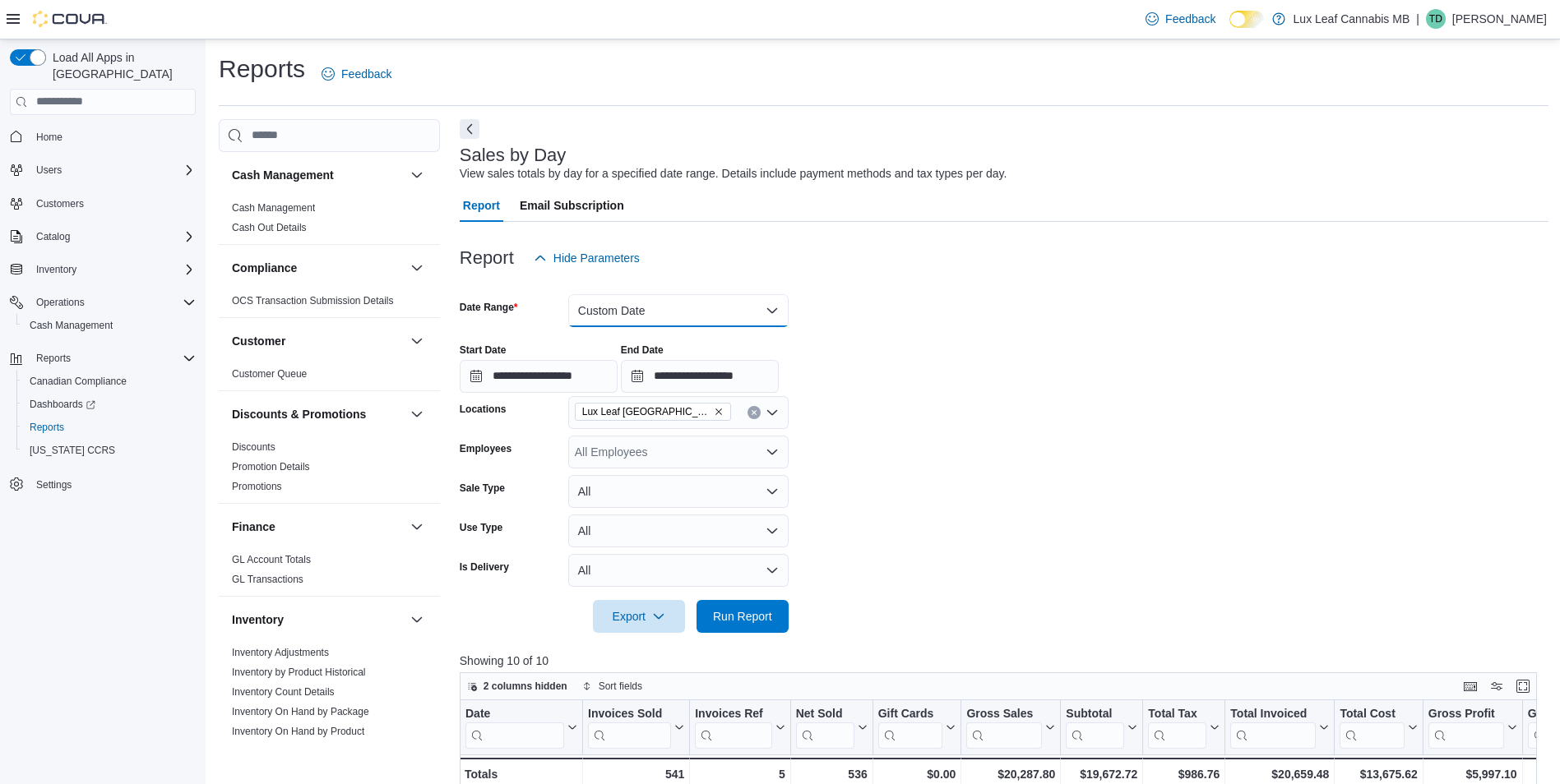
click at [611, 314] on button "Custom Date" at bounding box center [679, 311] width 220 height 33
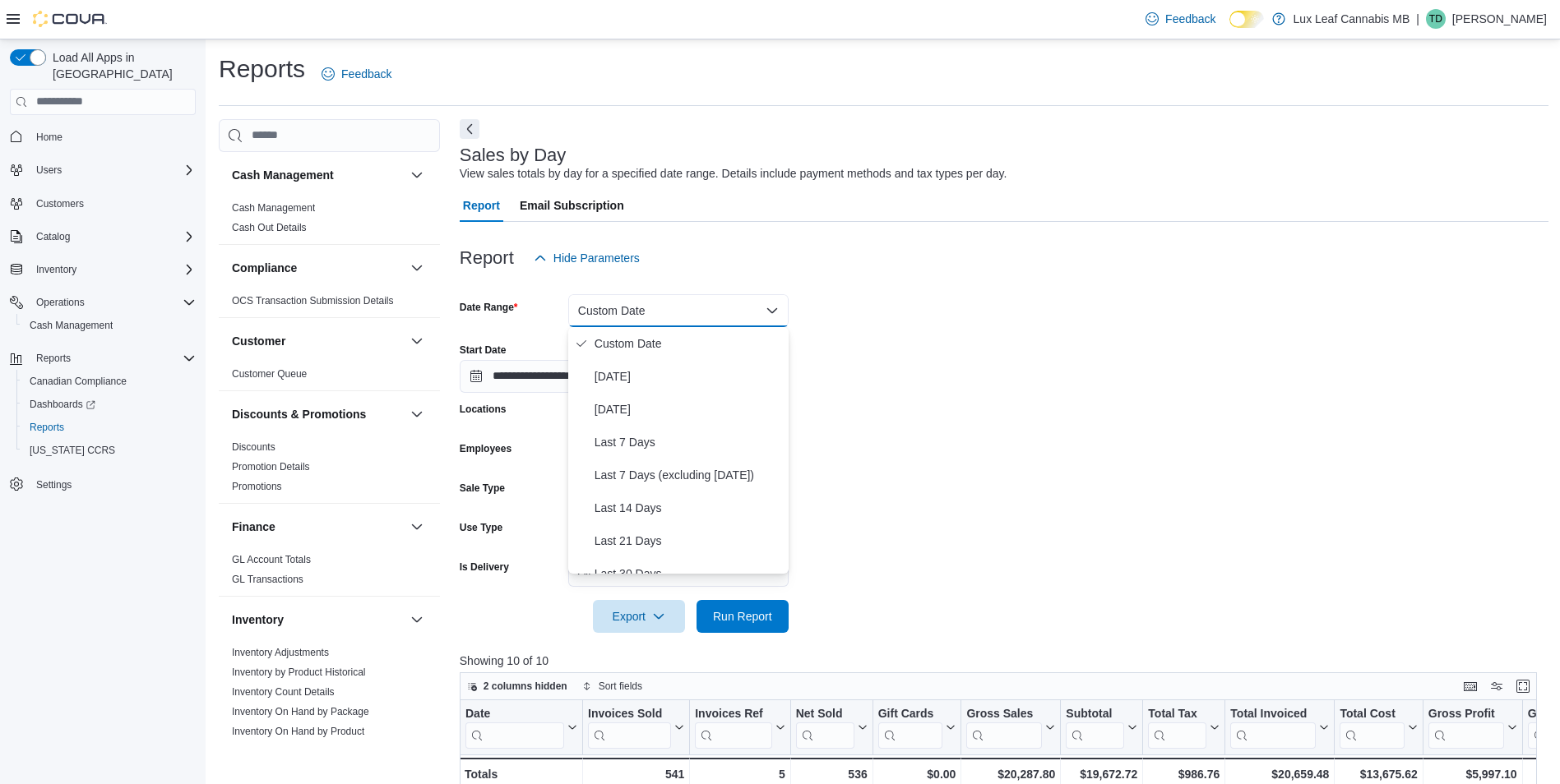
click at [827, 243] on div "Report Hide Parameters" at bounding box center [1004, 258] width 1089 height 33
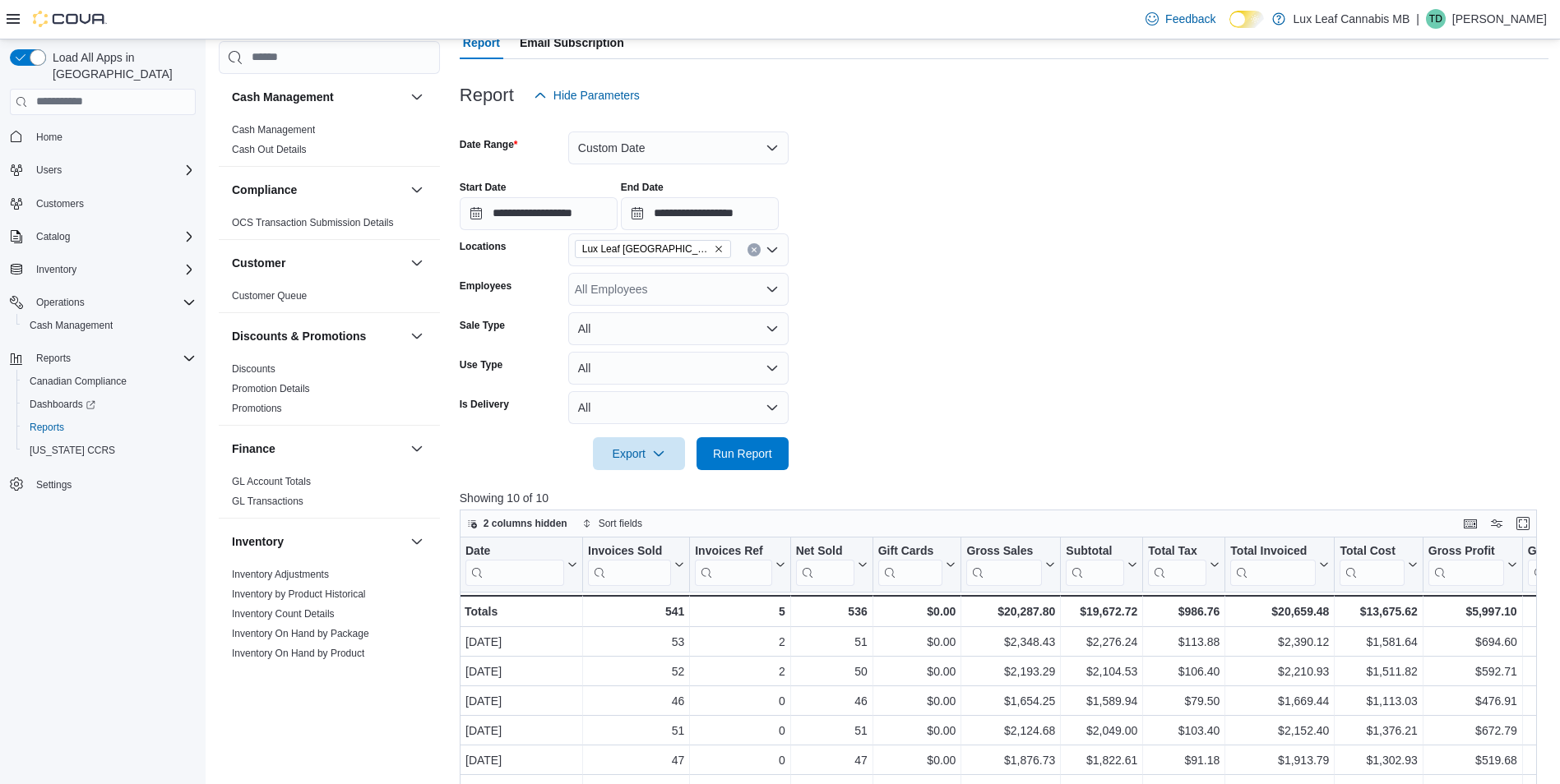
scroll to position [165, 0]
click at [717, 246] on icon "Remove Lux Leaf Winnipeg - St. James from selection in this group" at bounding box center [718, 247] width 6 height 6
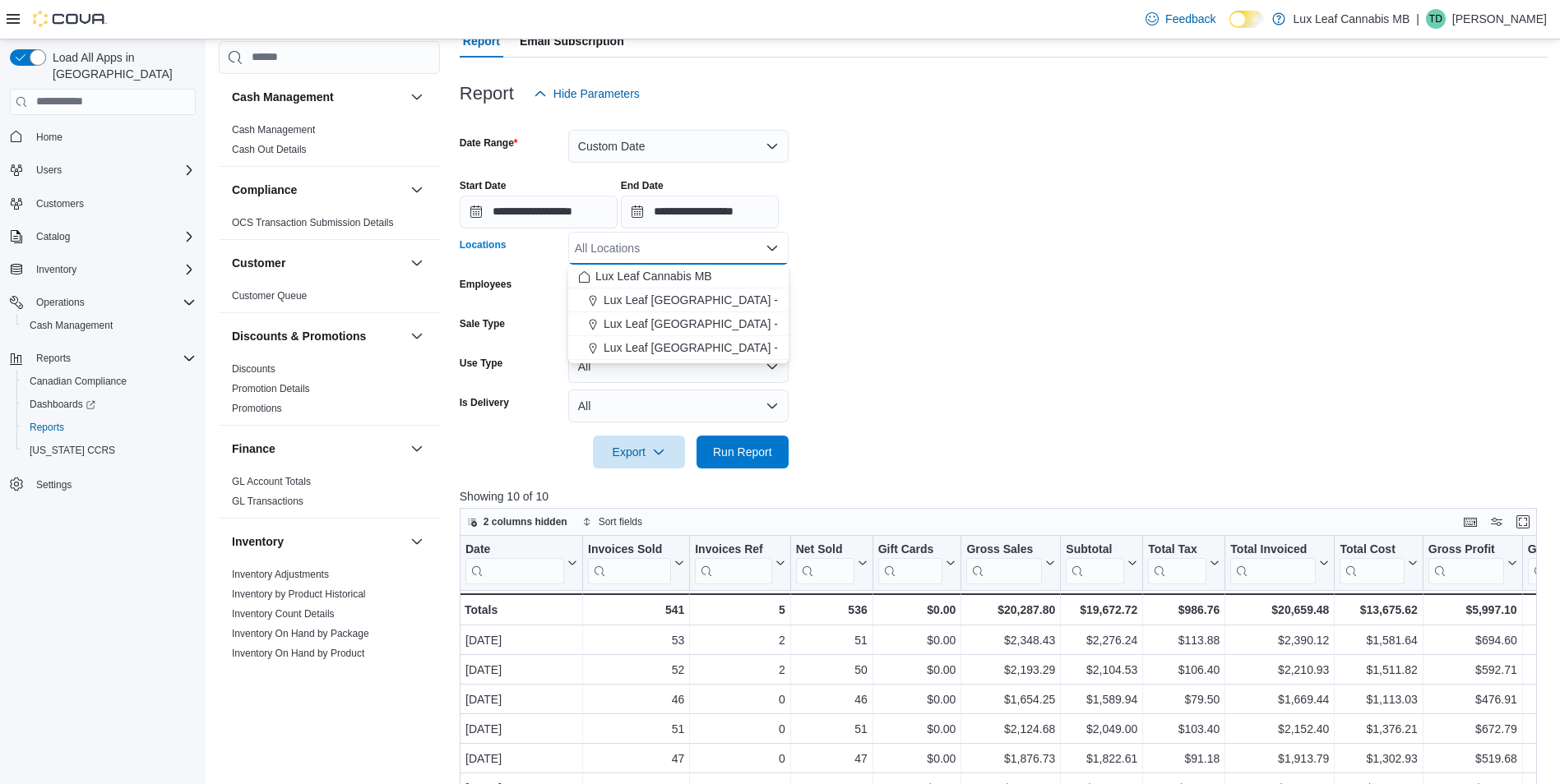
click at [717, 246] on div "All Locations Combo box. Selected. Combo box input. All Locations. Type some te…" at bounding box center [679, 248] width 220 height 33
click at [736, 291] on button "Lux Leaf [GEOGRAPHIC_DATA] - [GEOGRAPHIC_DATA]" at bounding box center [679, 301] width 220 height 24
drag, startPoint x: 907, startPoint y: 243, endPoint x: 907, endPoint y: 327, distance: 84.0
click at [908, 243] on form "**********" at bounding box center [1004, 289] width 1089 height 358
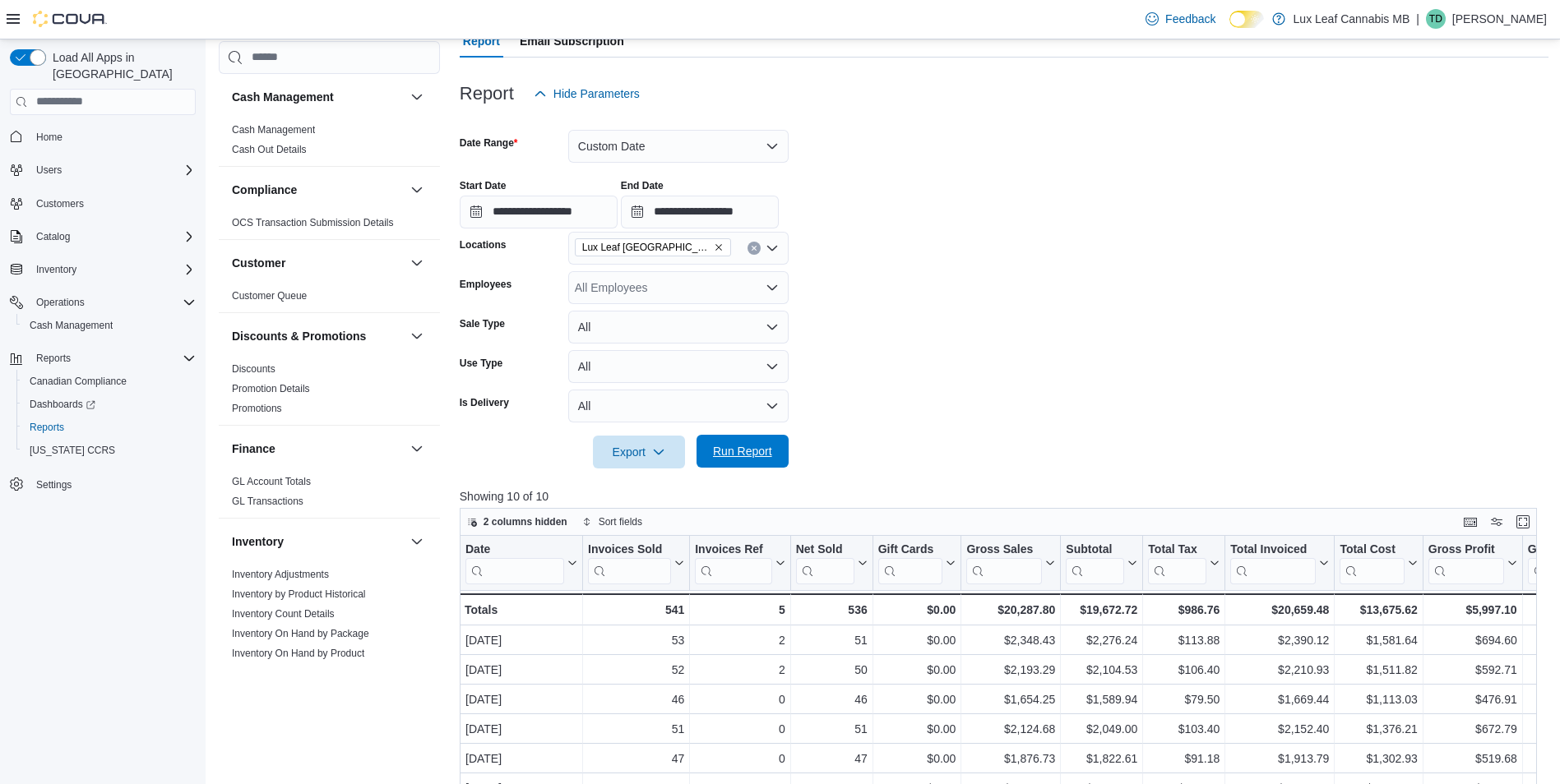
click at [737, 455] on span "Run Report" at bounding box center [743, 452] width 59 height 17
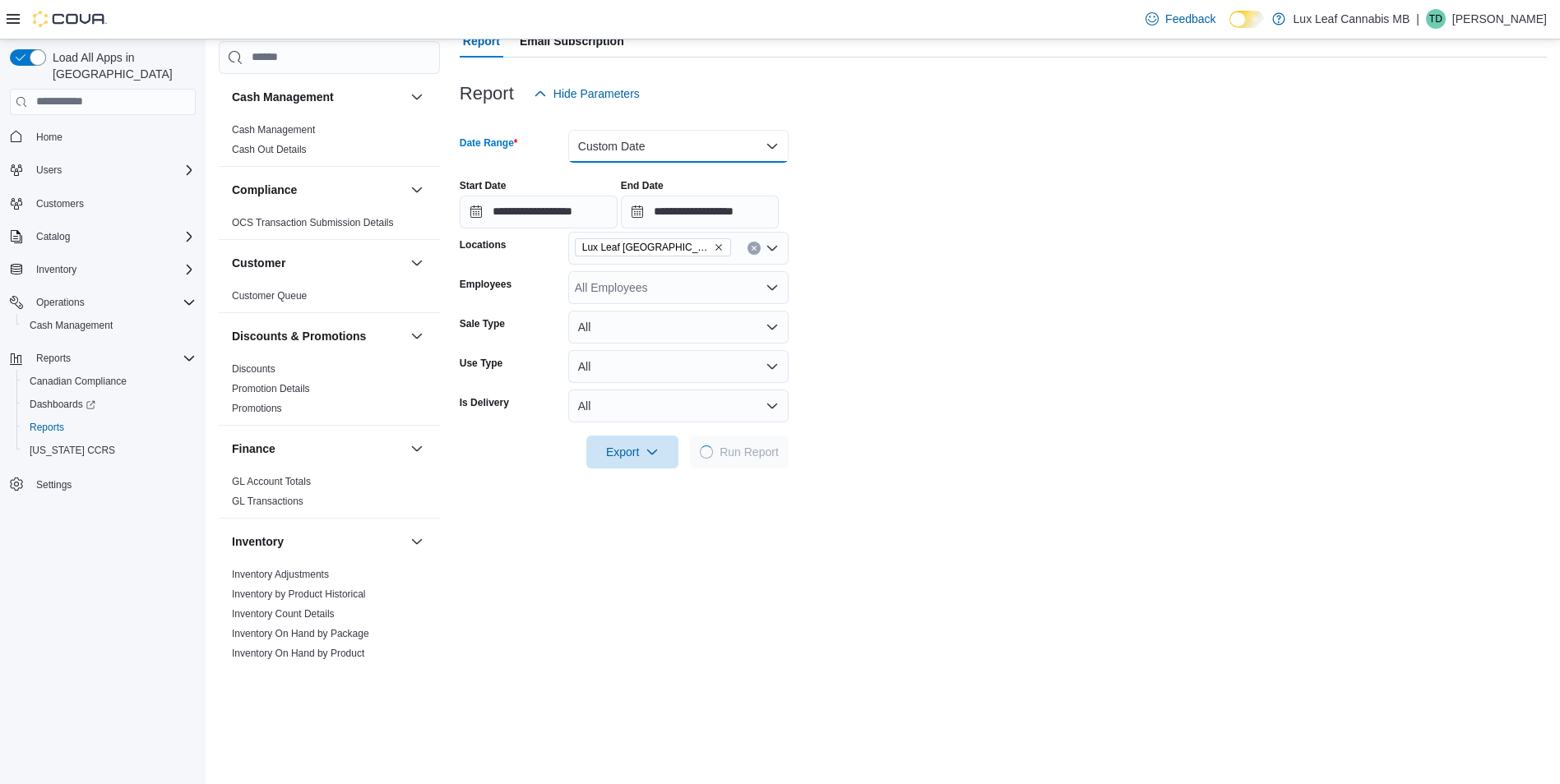
click at [746, 159] on button "Custom Date" at bounding box center [679, 146] width 220 height 33
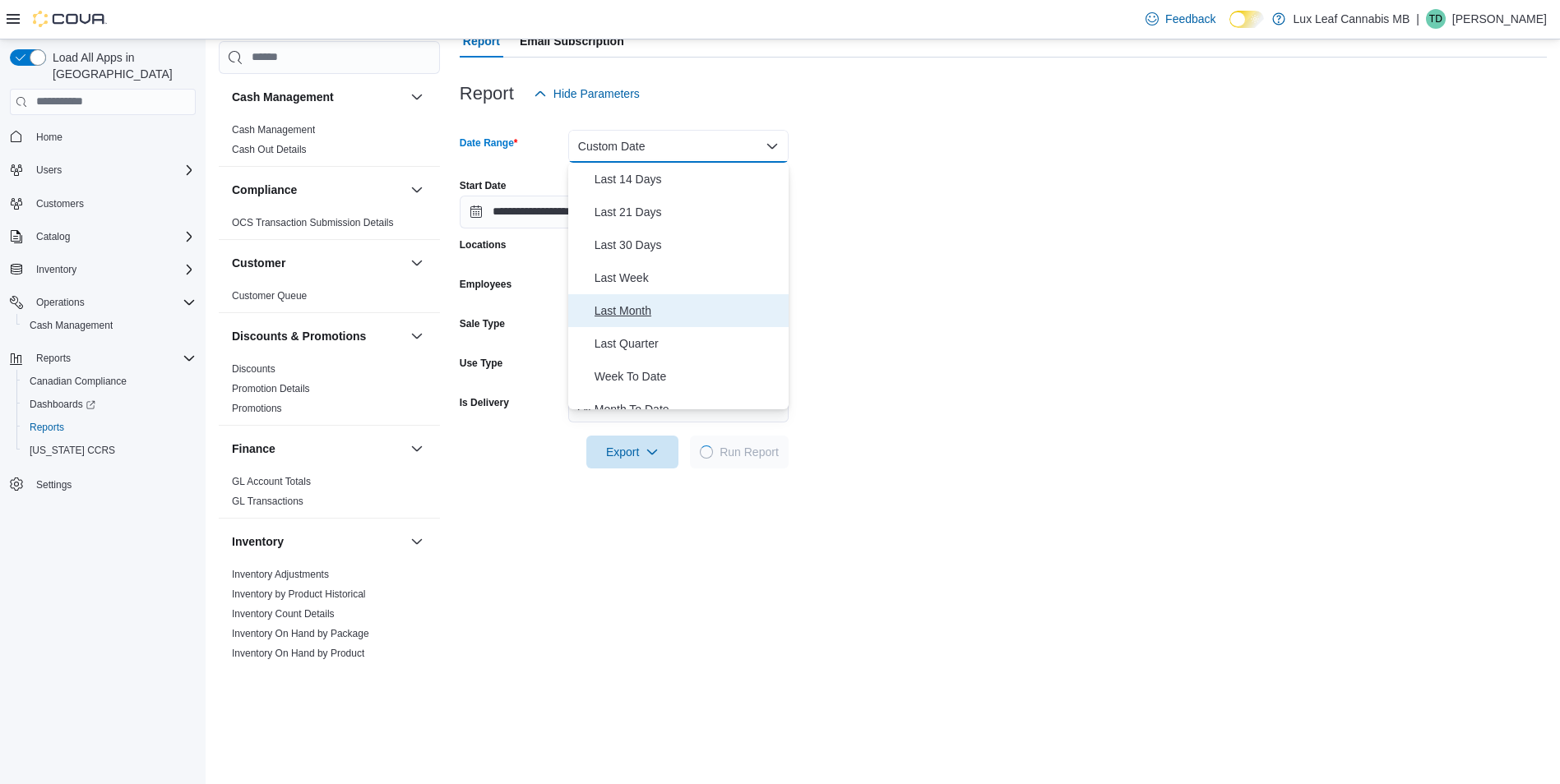
click at [663, 312] on span "Last Month" at bounding box center [688, 310] width 187 height 19
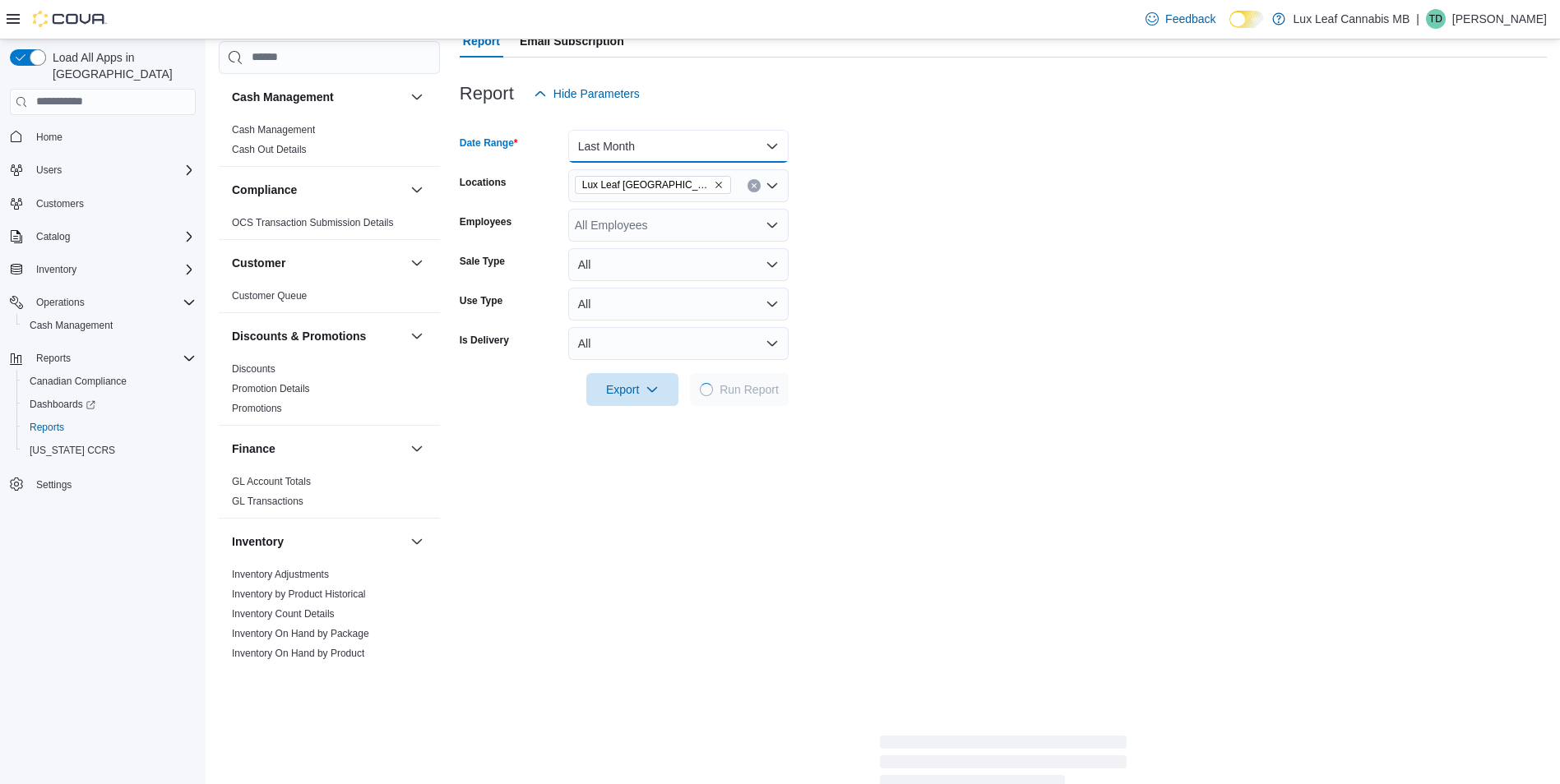
click at [690, 143] on button "Last Month" at bounding box center [679, 146] width 220 height 33
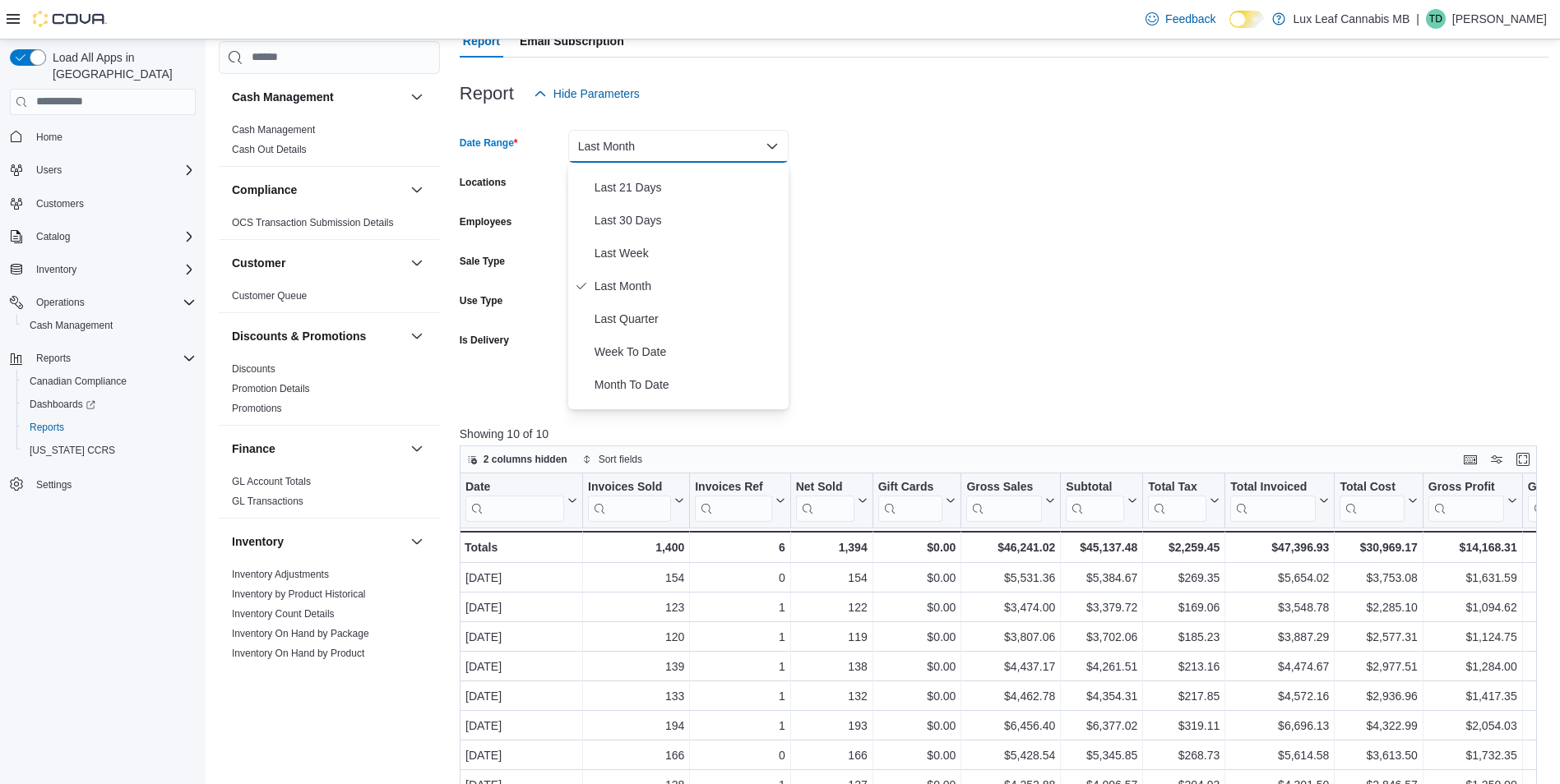
scroll to position [246, 0]
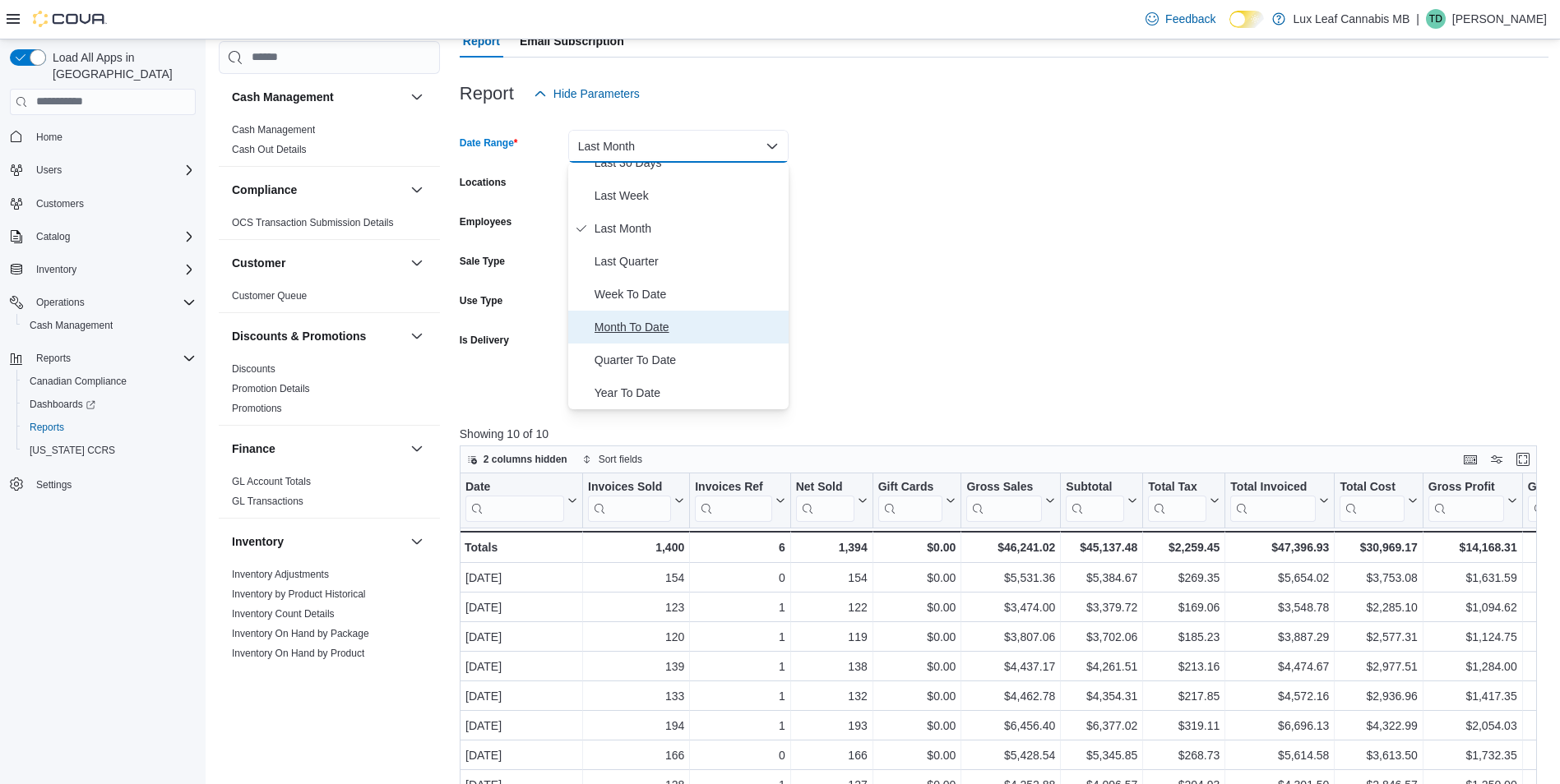
click at [643, 325] on span "Month To Date" at bounding box center [688, 327] width 187 height 19
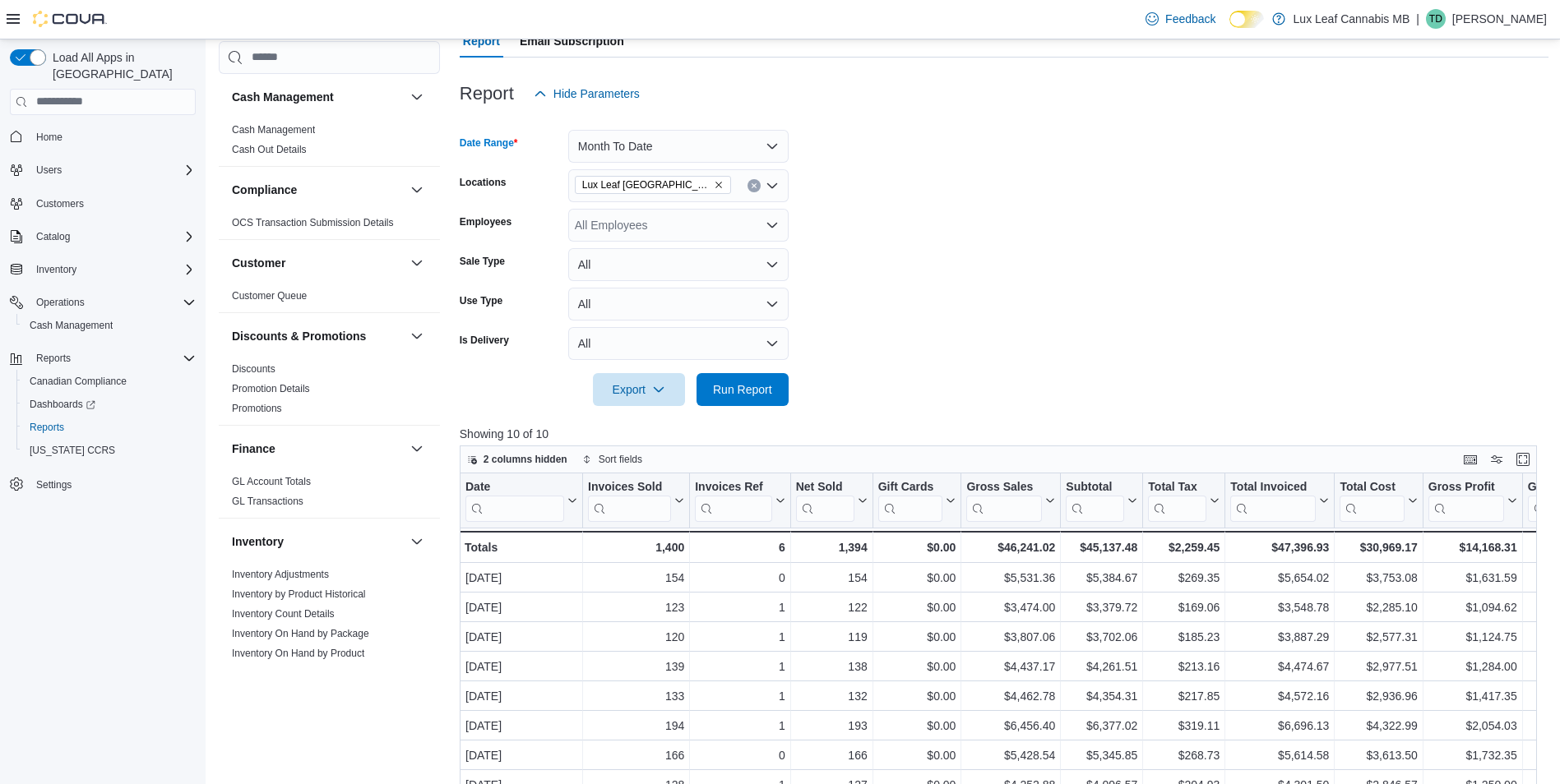
click at [1051, 244] on form "Date Range Month To Date Locations Lux Leaf Winnipeg - Bridgewater Employees Al…" at bounding box center [1004, 258] width 1089 height 296
click at [766, 380] on span "Run Report" at bounding box center [743, 389] width 72 height 33
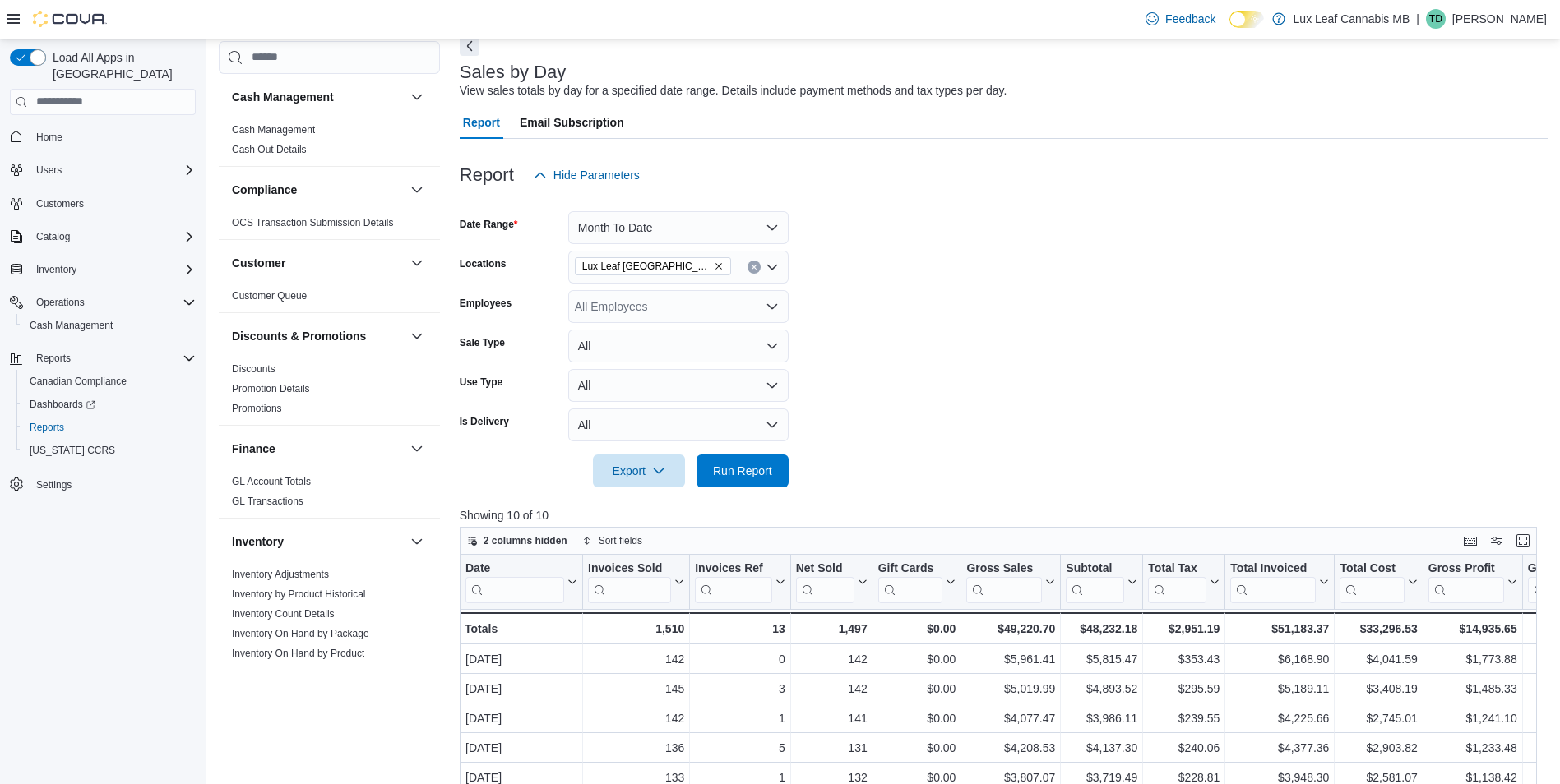
scroll to position [82, 0]
drag, startPoint x: 63, startPoint y: 118, endPoint x: 180, endPoint y: 118, distance: 117.0
click at [63, 128] on link "Home" at bounding box center [49, 137] width 40 height 19
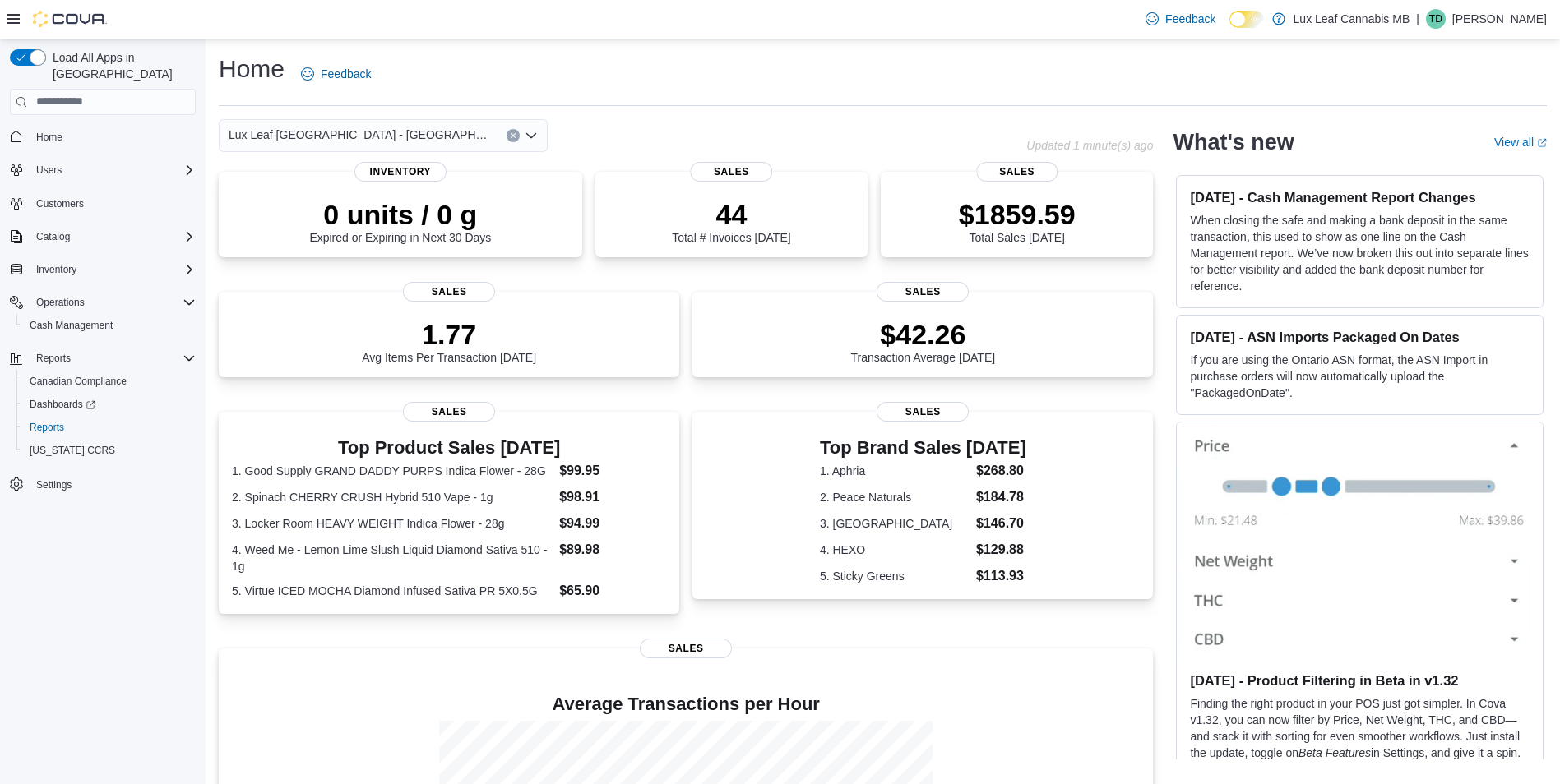
drag, startPoint x: 433, startPoint y: 151, endPoint x: 429, endPoint y: 142, distance: 9.8
click at [431, 147] on div "Lux Leaf [GEOGRAPHIC_DATA] - [GEOGRAPHIC_DATA][PERSON_NAME]" at bounding box center [382, 136] width 329 height 33
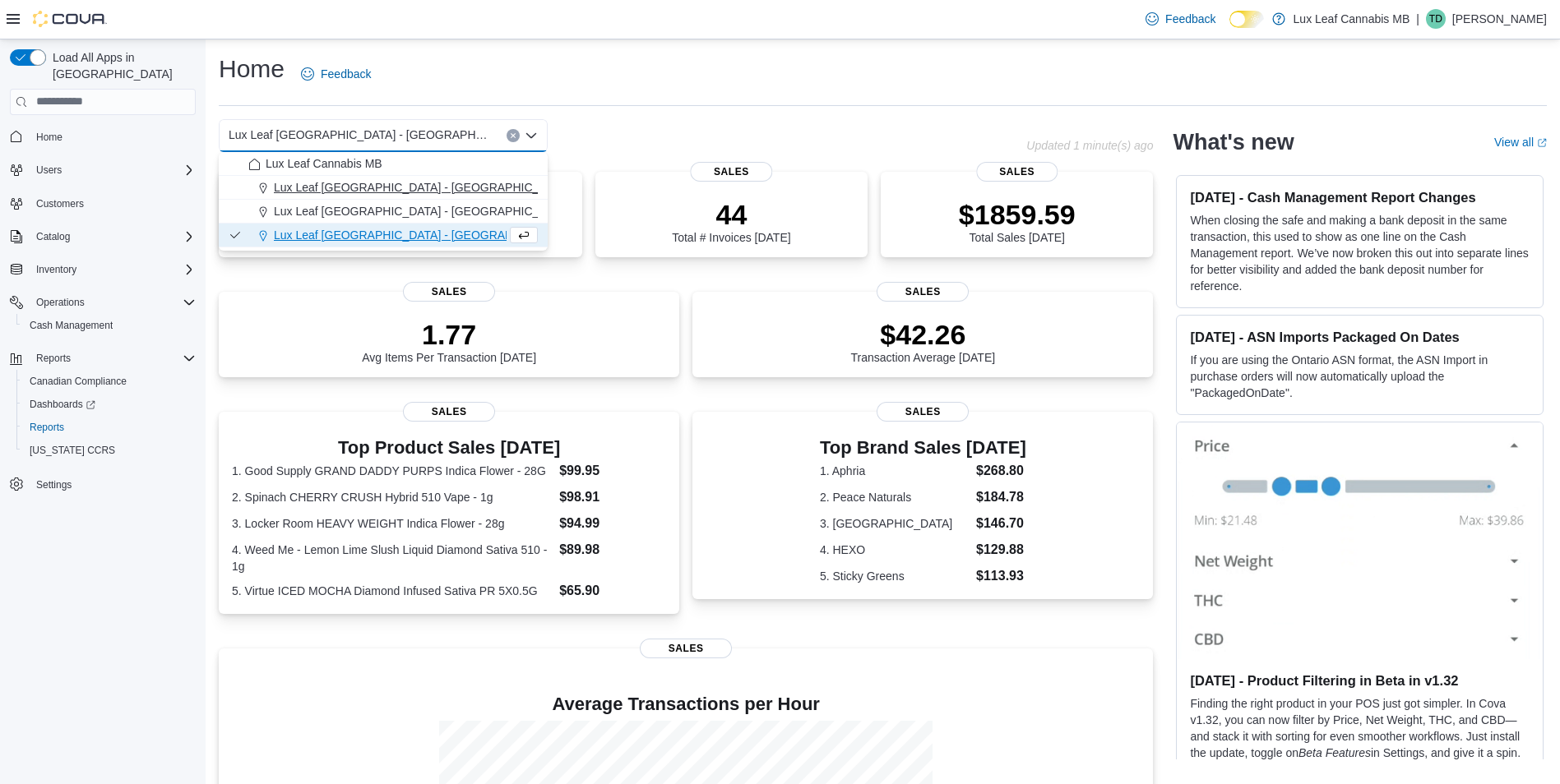
click at [393, 180] on span "Lux Leaf [GEOGRAPHIC_DATA] - [GEOGRAPHIC_DATA]" at bounding box center [422, 188] width 297 height 17
